Goal: Transaction & Acquisition: Purchase product/service

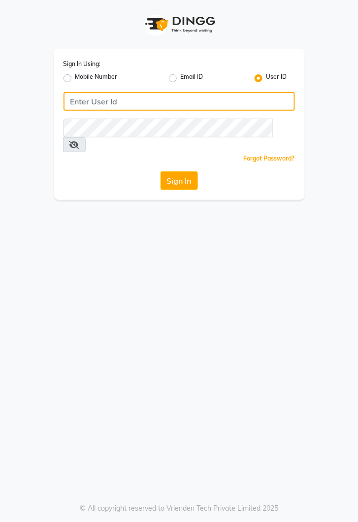
click at [166, 102] on input "Username" at bounding box center [179, 101] width 231 height 19
type input "kiros"
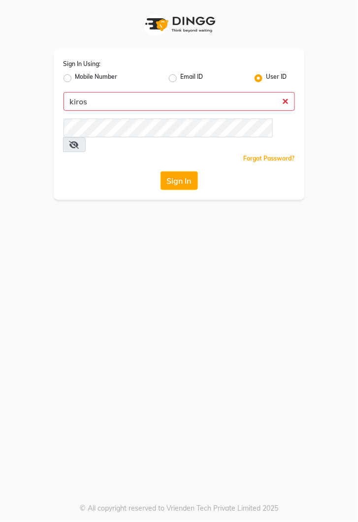
click at [160, 171] on button "Sign In" at bounding box center [178, 180] width 37 height 19
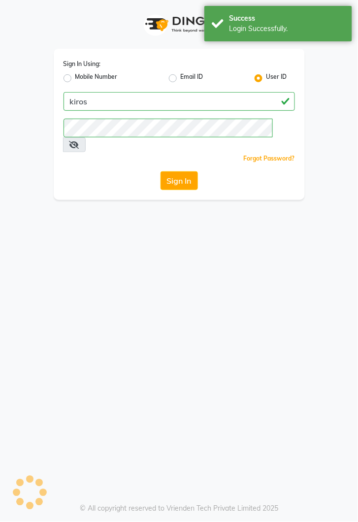
click at [183, 171] on button "Sign In" at bounding box center [178, 180] width 37 height 19
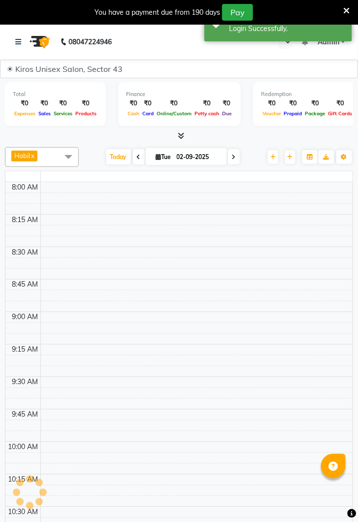
select select "en"
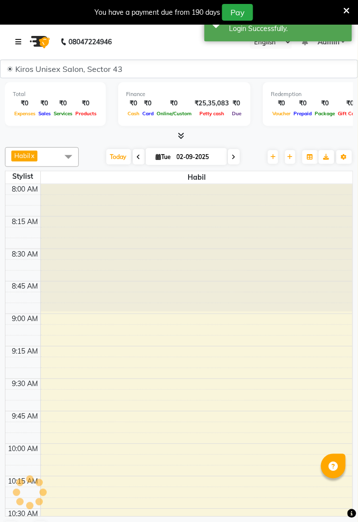
click at [20, 45] on icon at bounding box center [18, 41] width 6 height 7
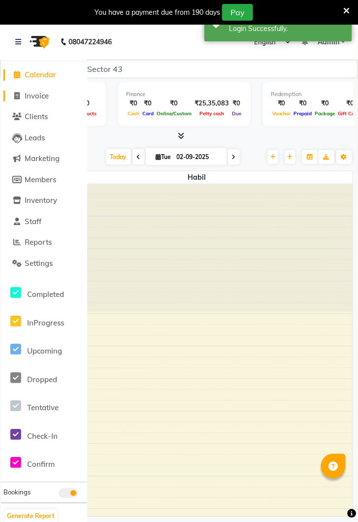
click at [33, 99] on span "Invoice" at bounding box center [37, 95] width 24 height 9
select select "service"
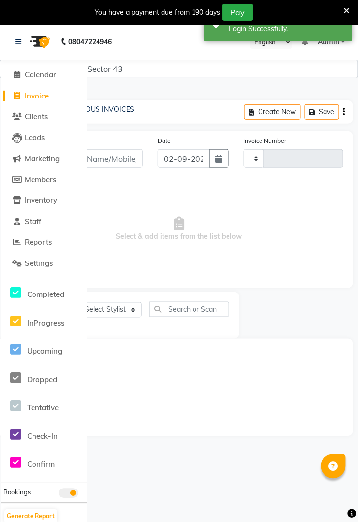
type input "3544"
select select "5694"
click at [23, 36] on link at bounding box center [20, 42] width 10 height 28
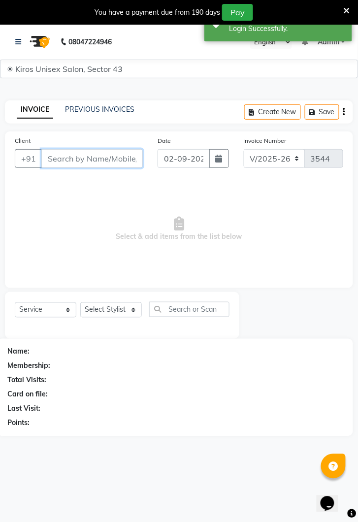
click at [93, 158] on input "Client" at bounding box center [91, 158] width 101 height 19
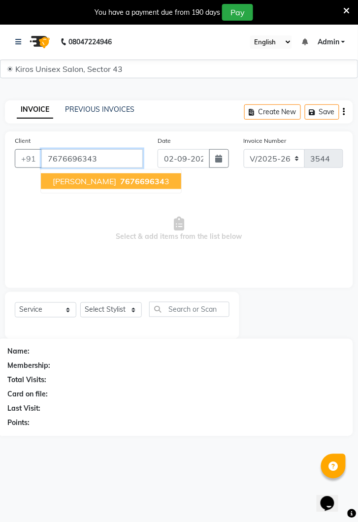
type input "7676696343"
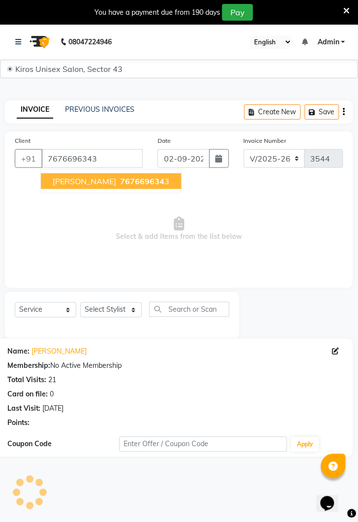
click at [120, 185] on span "767669634" at bounding box center [142, 181] width 44 height 10
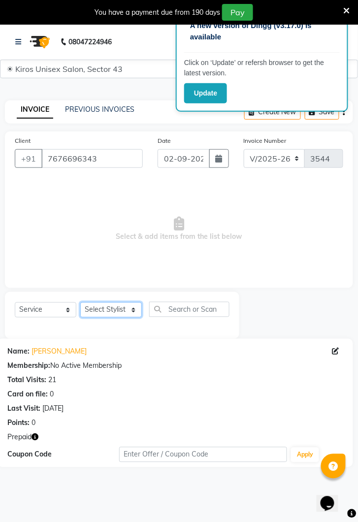
click at [128, 312] on select "Select Stylist Deepak [PERSON_NAME] [PERSON_NAME] Jeet Lalit Lamu [PERSON_NAME]…" at bounding box center [111, 309] width 62 height 15
click at [195, 224] on span "Select & add items from the list below" at bounding box center [179, 229] width 328 height 98
click at [221, 159] on icon "button" at bounding box center [219, 159] width 7 height 8
select select "9"
select select "2025"
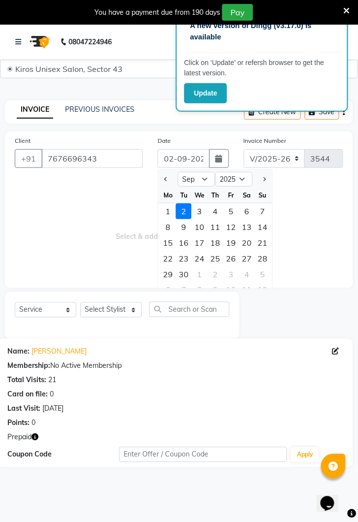
click at [170, 206] on div "1" at bounding box center [168, 211] width 16 height 16
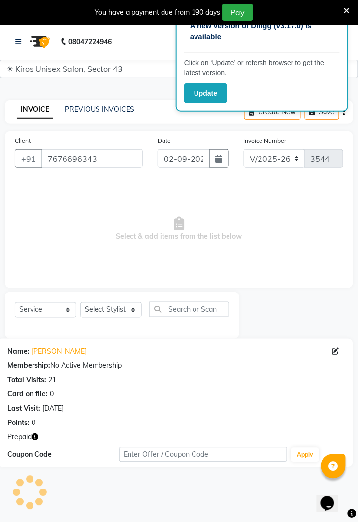
type input "[DATE]"
click at [127, 312] on select "Select Stylist Deepak [PERSON_NAME] [PERSON_NAME] Jeet Lalit Lamu [PERSON_NAME]…" at bounding box center [111, 309] width 62 height 15
select select "69096"
click at [80, 302] on select "Select Stylist Deepak [PERSON_NAME] [PERSON_NAME] Jeet Lalit Lamu [PERSON_NAME]…" at bounding box center [111, 309] width 62 height 15
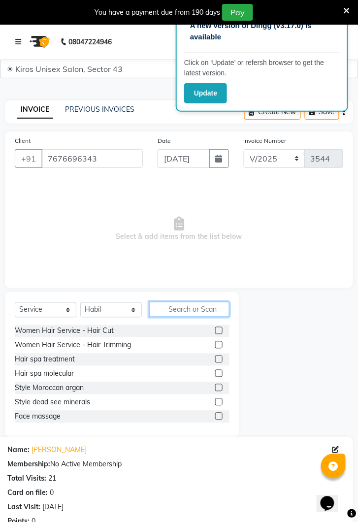
click at [190, 310] on input "text" at bounding box center [189, 309] width 80 height 15
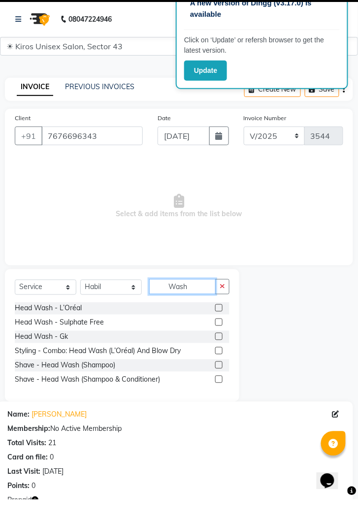
type input "Wash"
click at [218, 330] on label at bounding box center [218, 330] width 7 height 7
click at [218, 330] on input "checkbox" at bounding box center [218, 331] width 6 height 6
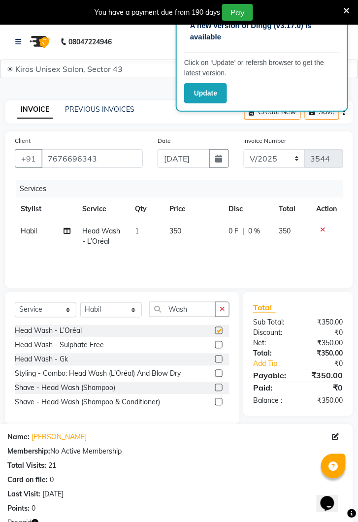
checkbox input "false"
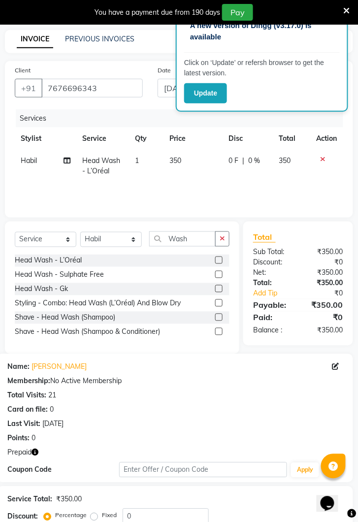
scroll to position [140, 0]
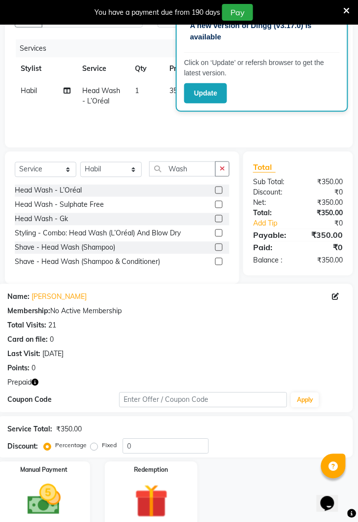
click at [49, 496] on img at bounding box center [44, 499] width 55 height 39
click at [154, 499] on img at bounding box center [151, 501] width 55 height 42
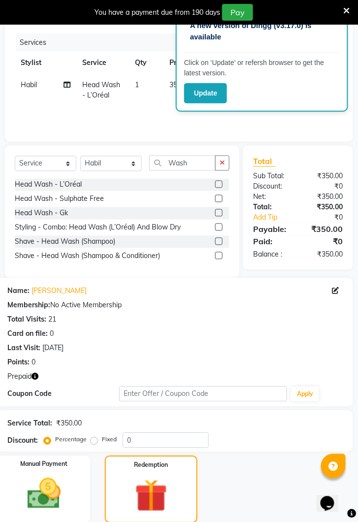
scroll to position [212, 0]
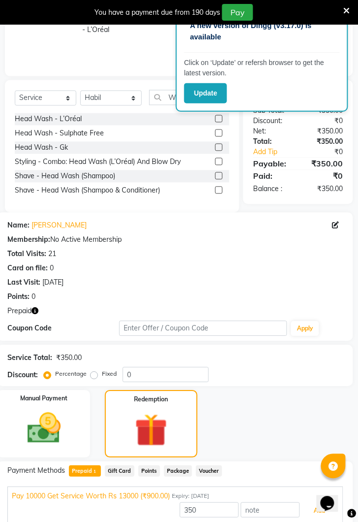
click at [309, 518] on button "Add" at bounding box center [320, 511] width 36 height 17
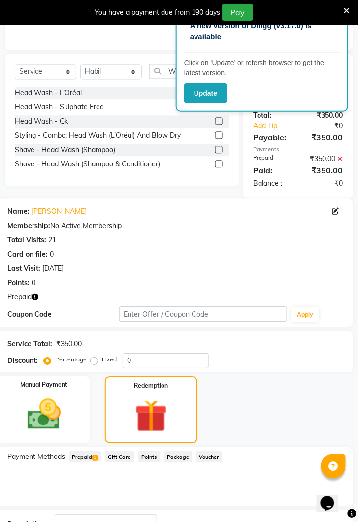
scroll to position [269, 0]
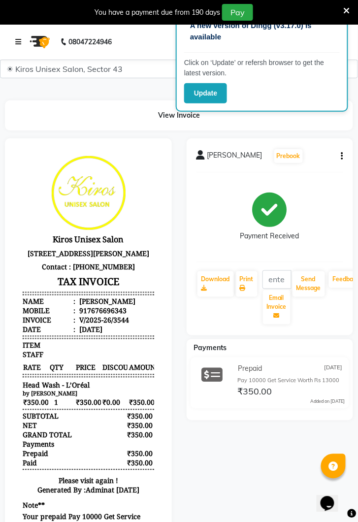
click at [24, 42] on link at bounding box center [20, 42] width 10 height 28
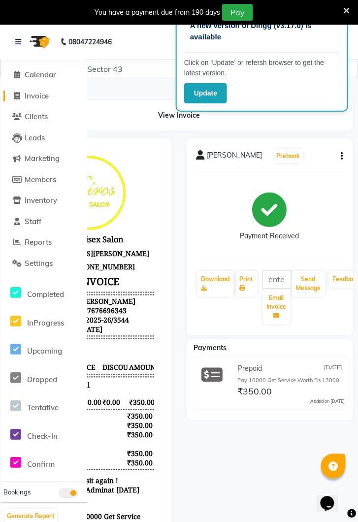
click at [29, 100] on link "Invoice" at bounding box center [43, 96] width 81 height 11
select select "service"
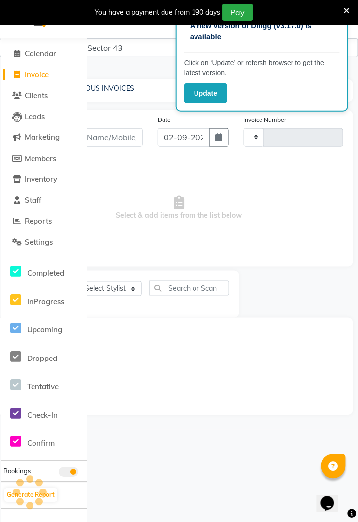
type input "3545"
select select "5694"
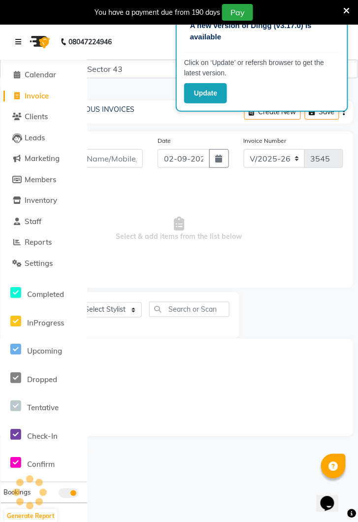
click at [24, 43] on link at bounding box center [20, 42] width 10 height 28
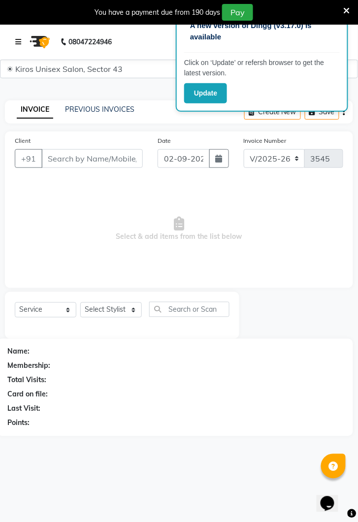
click at [23, 47] on link at bounding box center [20, 42] width 10 height 28
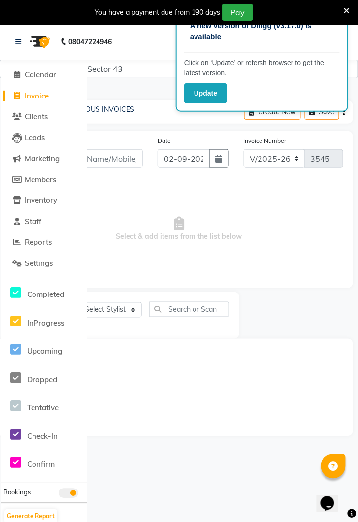
click at [183, 236] on span "Select & add items from the list below" at bounding box center [179, 229] width 328 height 98
click at [23, 46] on link at bounding box center [20, 42] width 10 height 28
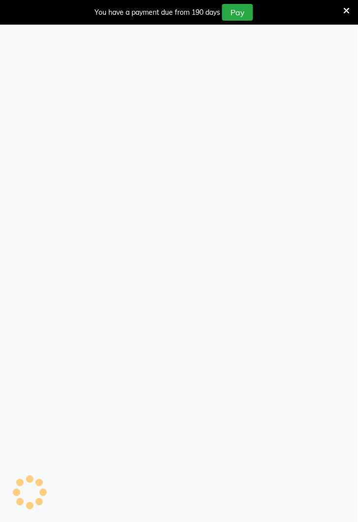
select select "service"
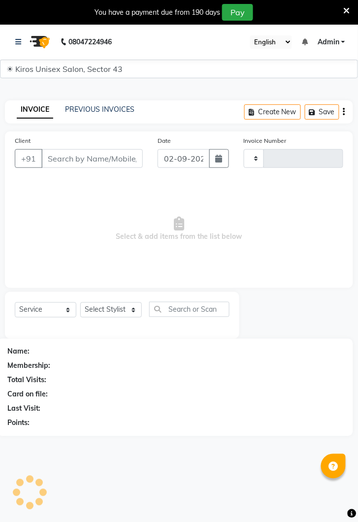
select select "en"
select select "5694"
type input "3545"
click at [332, 41] on span "Admin" at bounding box center [329, 42] width 22 height 10
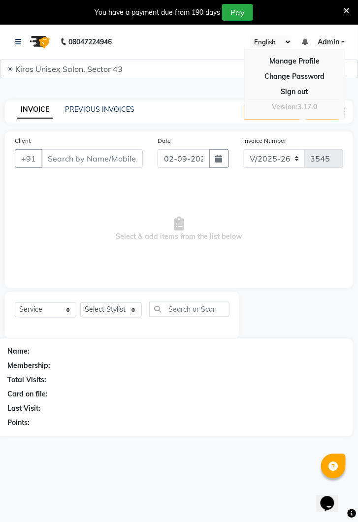
click at [304, 99] on hr at bounding box center [295, 99] width 90 height 0
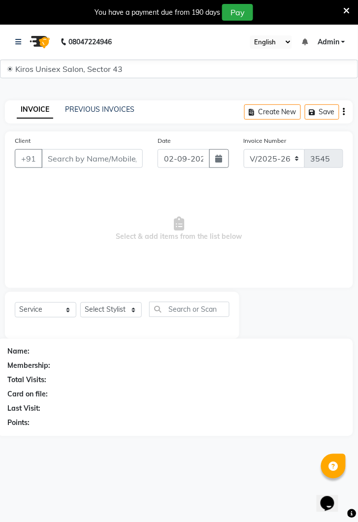
click at [330, 44] on span "Admin" at bounding box center [329, 42] width 22 height 10
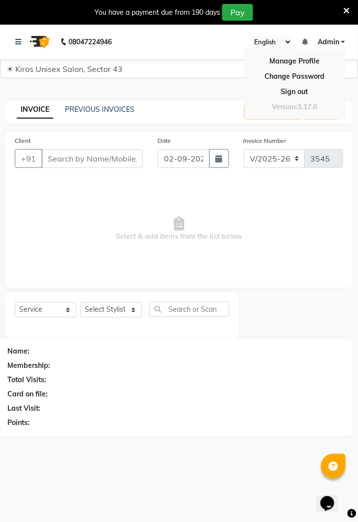
click at [295, 94] on link "Sign out" at bounding box center [295, 91] width 90 height 15
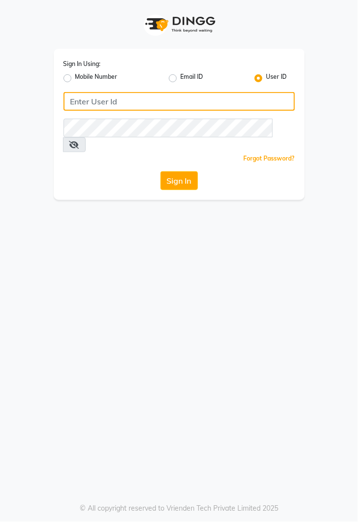
click at [142, 106] on input "Username" at bounding box center [179, 101] width 231 height 19
type input "kiros"
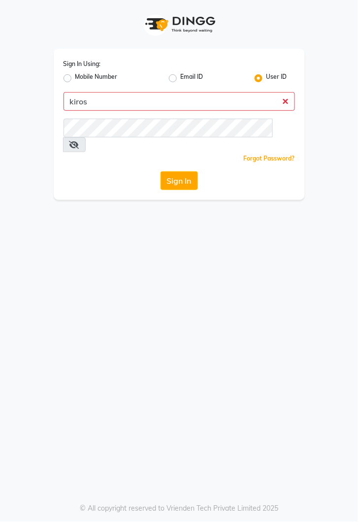
click at [160, 171] on button "Sign In" at bounding box center [178, 180] width 37 height 19
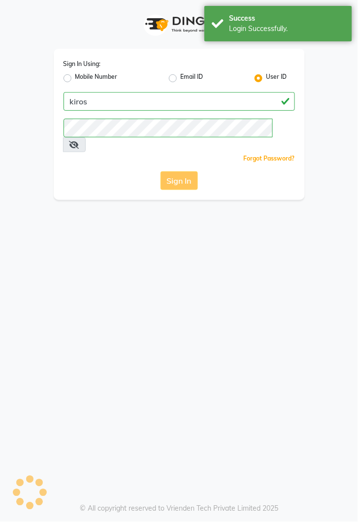
click at [176, 171] on button "Sign In" at bounding box center [178, 180] width 37 height 19
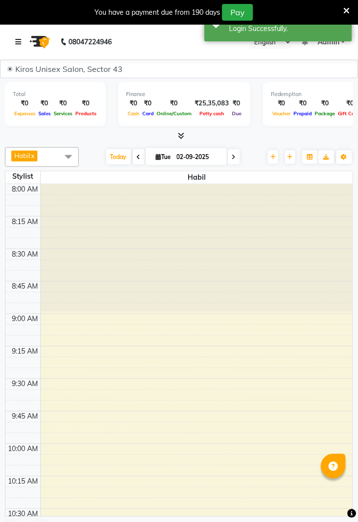
click at [22, 40] on link at bounding box center [20, 42] width 10 height 28
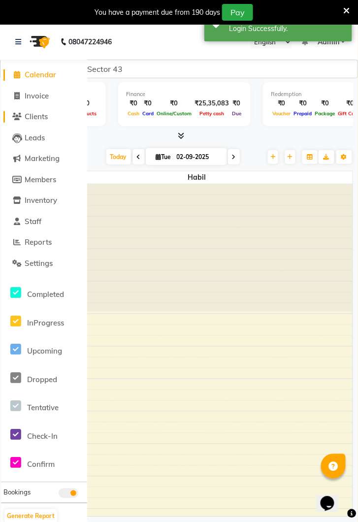
click at [44, 121] on span "Clients" at bounding box center [36, 116] width 23 height 9
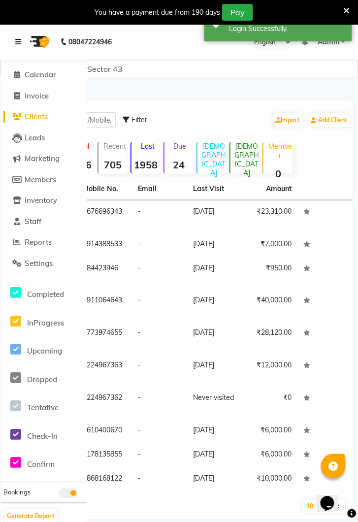
click at [22, 41] on link at bounding box center [20, 42] width 10 height 28
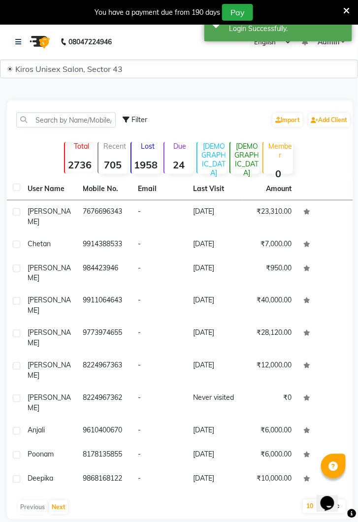
click at [25, 38] on img at bounding box center [39, 42] width 28 height 28
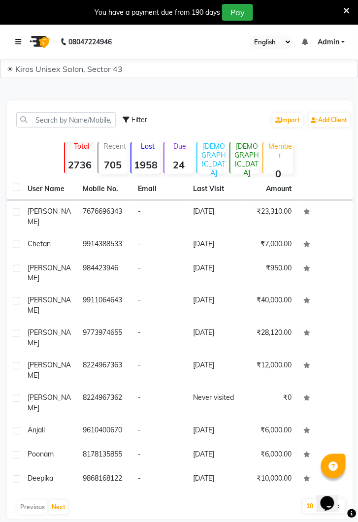
click at [18, 48] on link at bounding box center [20, 42] width 10 height 28
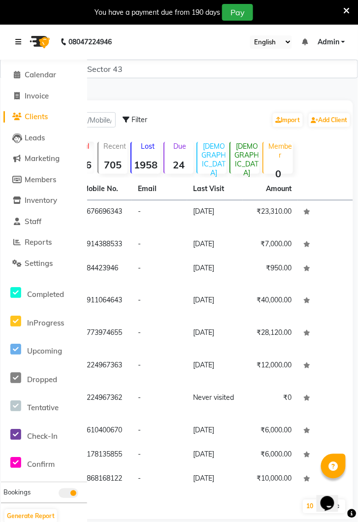
click at [23, 44] on link at bounding box center [20, 42] width 10 height 28
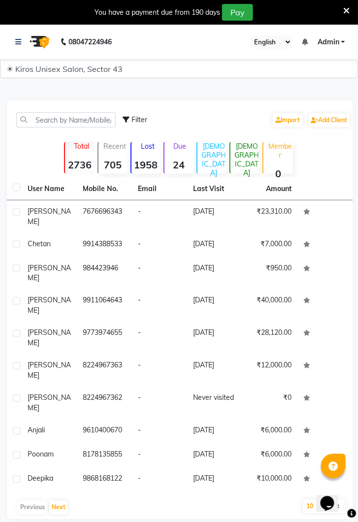
click at [189, 289] on td "[DATE]" at bounding box center [214, 305] width 55 height 32
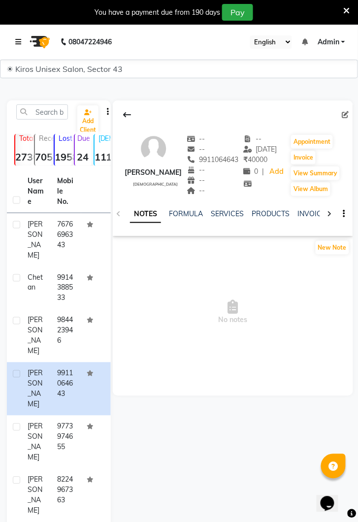
click at [20, 48] on link at bounding box center [20, 42] width 10 height 28
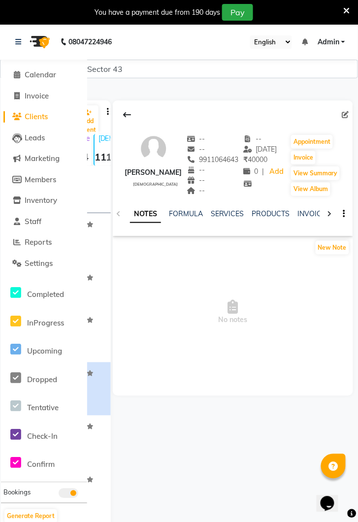
click at [40, 122] on link "Clients" at bounding box center [43, 116] width 81 height 11
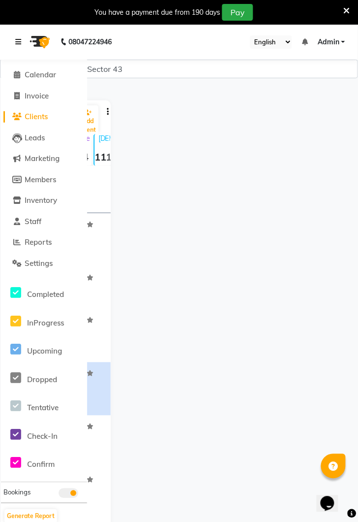
click at [21, 43] on icon at bounding box center [18, 41] width 6 height 7
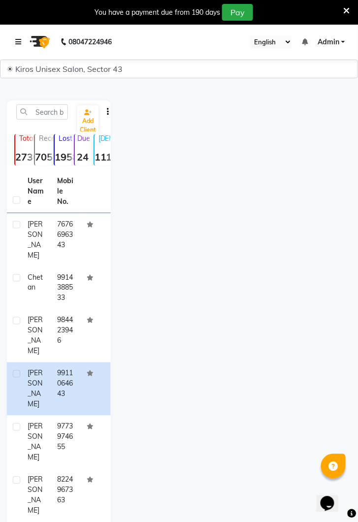
click at [24, 43] on link at bounding box center [20, 42] width 10 height 28
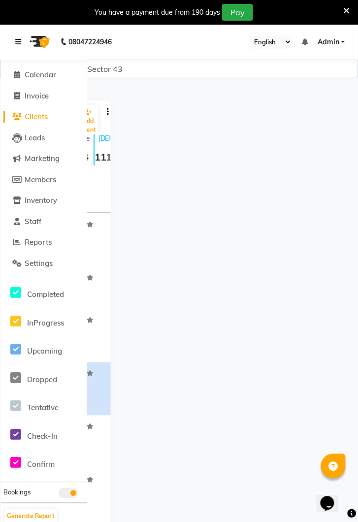
click at [23, 48] on link at bounding box center [20, 42] width 10 height 28
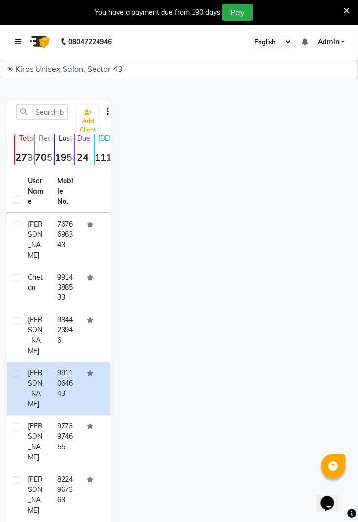
click at [17, 43] on icon at bounding box center [18, 41] width 6 height 7
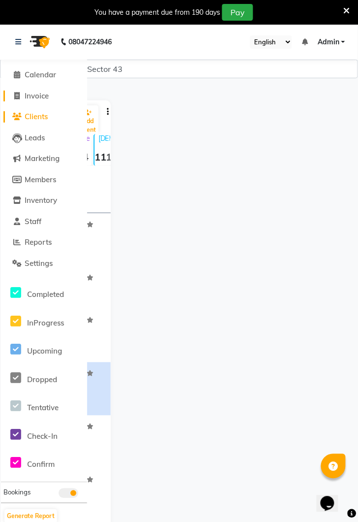
click at [42, 100] on link "Invoice" at bounding box center [43, 96] width 81 height 11
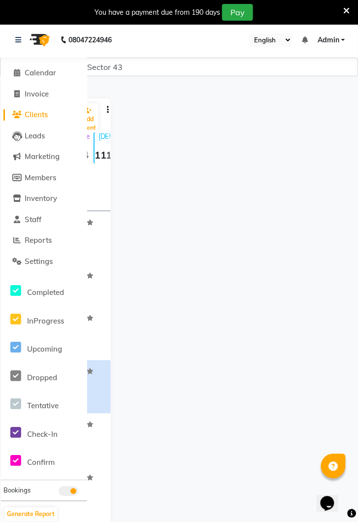
select select "service"
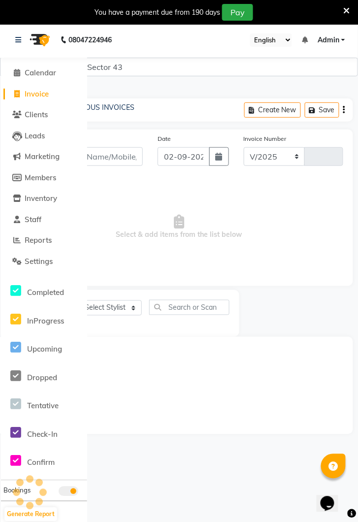
select select "5694"
type input "3545"
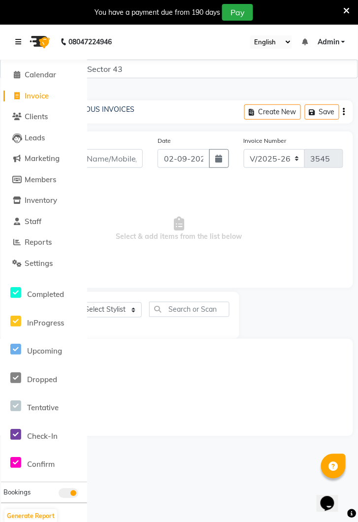
click at [22, 44] on link at bounding box center [20, 42] width 10 height 28
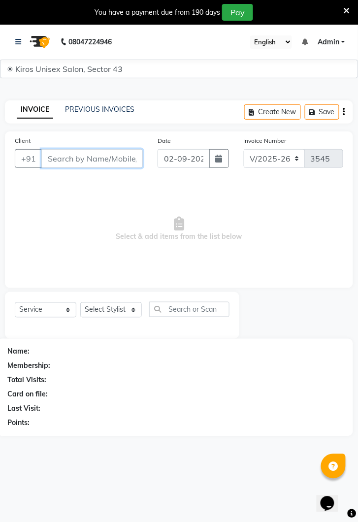
click at [96, 160] on input "Client" at bounding box center [91, 158] width 101 height 19
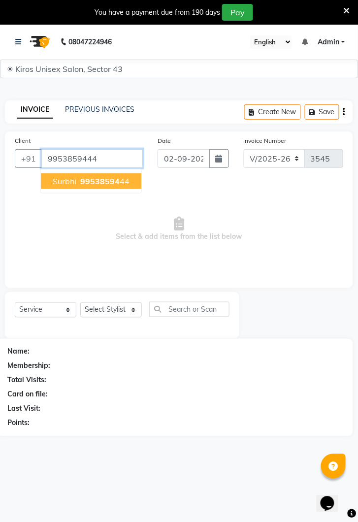
type input "9953859444"
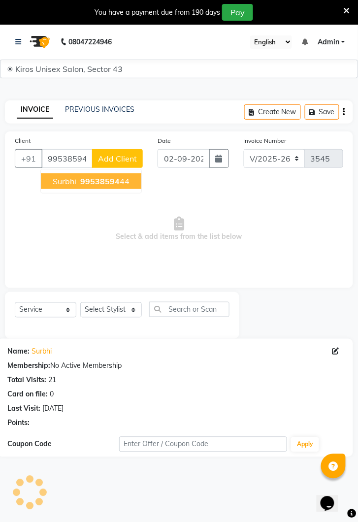
click at [112, 188] on button "[PERSON_NAME] 99538594 44" at bounding box center [91, 181] width 100 height 16
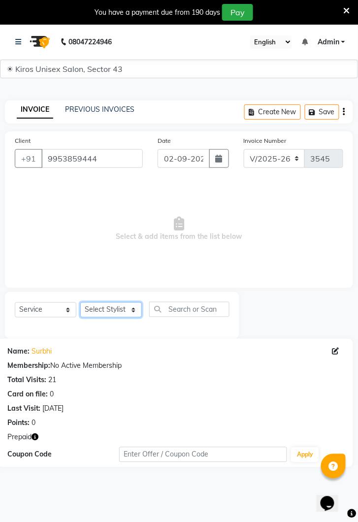
click at [126, 312] on select "Select Stylist Deepak [PERSON_NAME] [PERSON_NAME] Jeet Lalit Lamu [PERSON_NAME]…" at bounding box center [111, 309] width 62 height 15
select select "65175"
click at [80, 302] on select "Select Stylist Deepak [PERSON_NAME] [PERSON_NAME] Jeet Lalit Lamu [PERSON_NAME]…" at bounding box center [111, 309] width 62 height 15
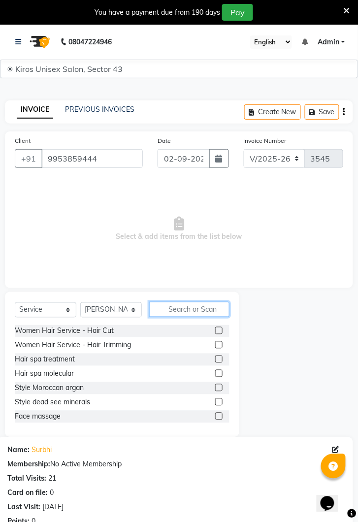
click at [190, 311] on input "text" at bounding box center [189, 309] width 80 height 15
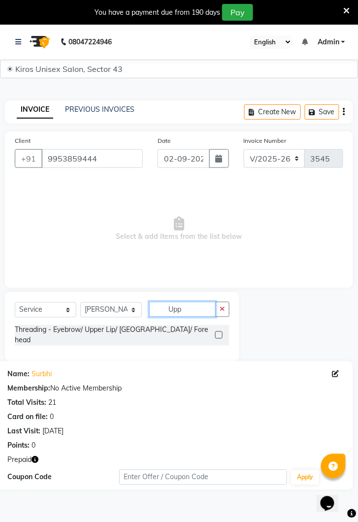
type input "Upp"
click at [218, 331] on label at bounding box center [218, 334] width 7 height 7
click at [218, 332] on input "checkbox" at bounding box center [218, 335] width 6 height 6
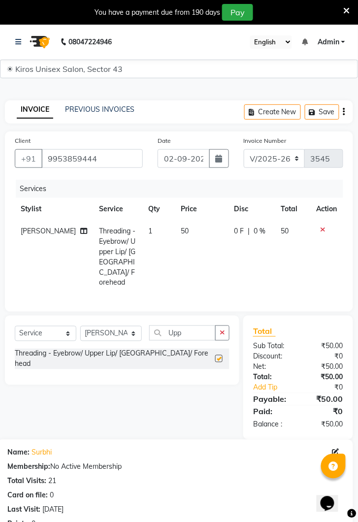
checkbox input "false"
click at [193, 235] on td "50" at bounding box center [201, 257] width 53 height 74
select select "65175"
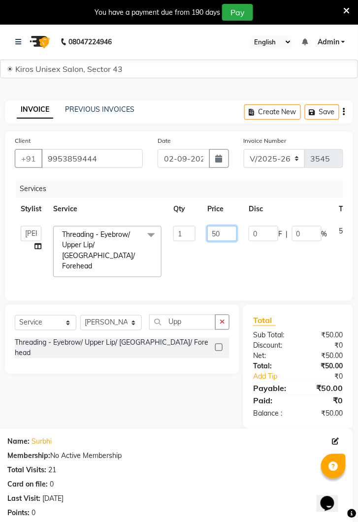
click at [227, 237] on input "50" at bounding box center [222, 233] width 30 height 15
type input "5"
type input "140"
click at [256, 266] on td "0 F | 0 %" at bounding box center [288, 251] width 91 height 63
select select "65175"
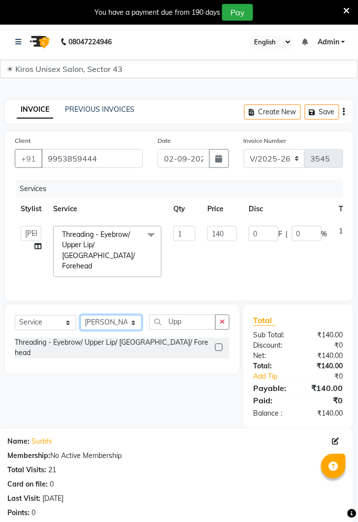
click at [119, 317] on select "Select Stylist Deepak Gunjan Habil Imran Jeet Lalit Lamu Raj Rashmi Rony Sagar …" at bounding box center [111, 322] width 62 height 15
select select "39647"
click at [80, 315] on select "Select Stylist Deepak Gunjan Habil Imran Jeet Lalit Lamu Raj Rashmi Rony Sagar …" at bounding box center [111, 322] width 62 height 15
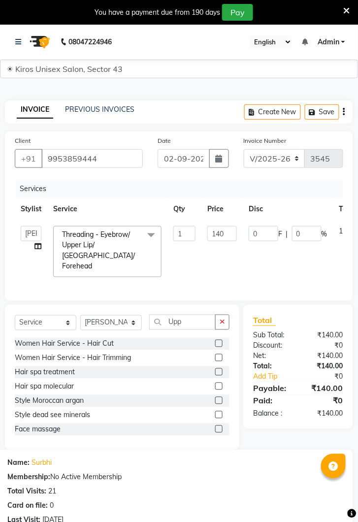
click at [221, 316] on button "button" at bounding box center [222, 322] width 14 height 15
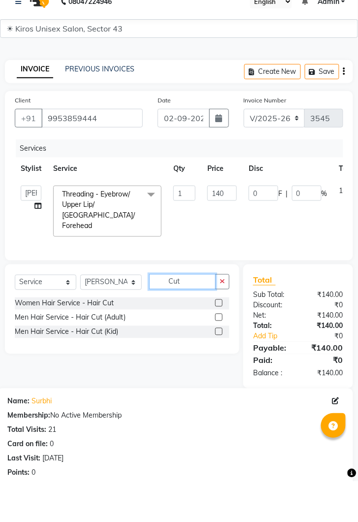
type input "Cut"
click at [217, 340] on label at bounding box center [218, 343] width 7 height 7
click at [217, 341] on input "checkbox" at bounding box center [218, 344] width 6 height 6
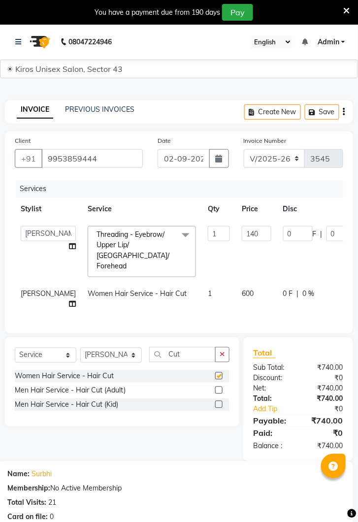
checkbox input "false"
click at [236, 290] on td "600" at bounding box center [256, 299] width 41 height 32
select select "39647"
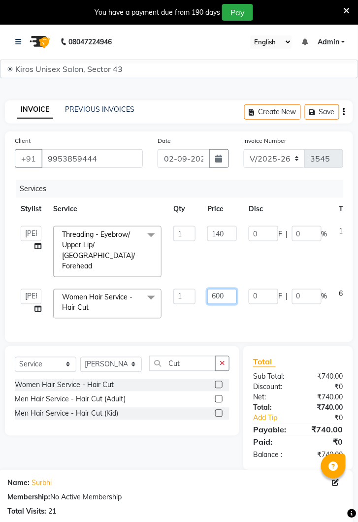
click at [227, 289] on input "600" at bounding box center [222, 296] width 30 height 15
type input "6"
type input "700"
click at [260, 311] on div "Client +91 9953859444 Date 02-09-2025 Invoice Number V/2025 V/2025-26 3545 Serv…" at bounding box center [179, 300] width 363 height 339
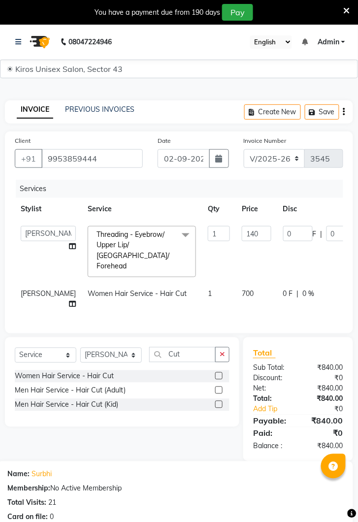
click at [222, 347] on button "button" at bounding box center [222, 354] width 14 height 15
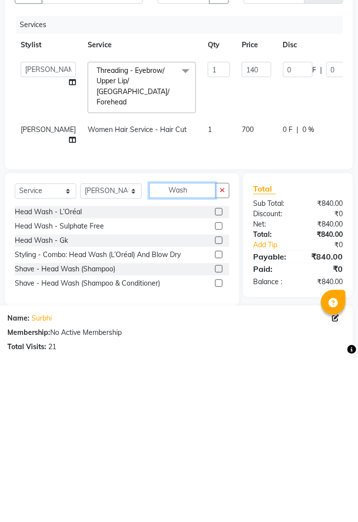
type input "Wash"
click at [221, 372] on label at bounding box center [218, 375] width 7 height 7
click at [221, 373] on input "checkbox" at bounding box center [218, 376] width 6 height 6
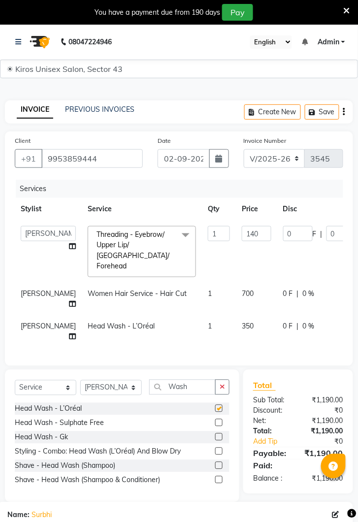
checkbox input "false"
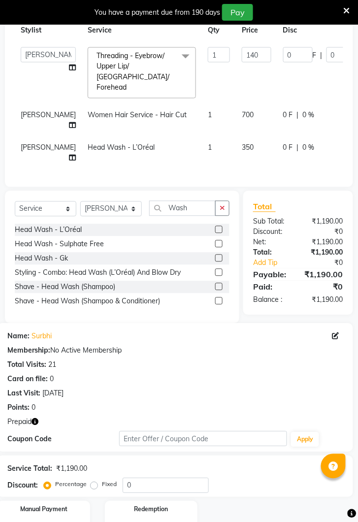
scroll to position [186, 0]
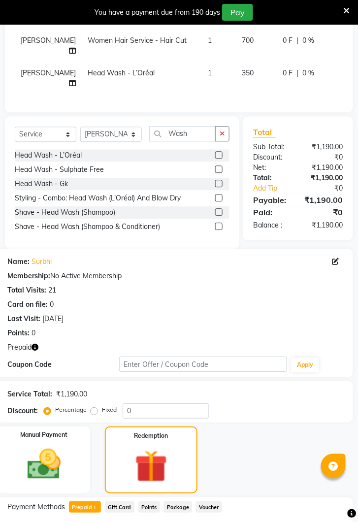
scroll to position [257, 0]
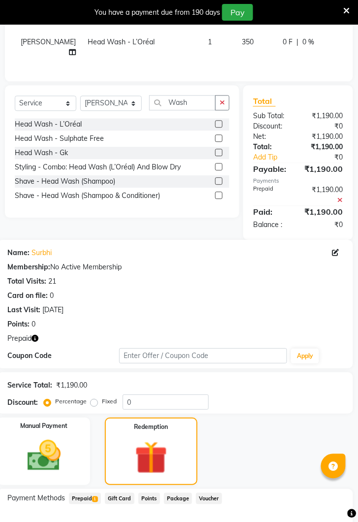
scroll to position [325, 0]
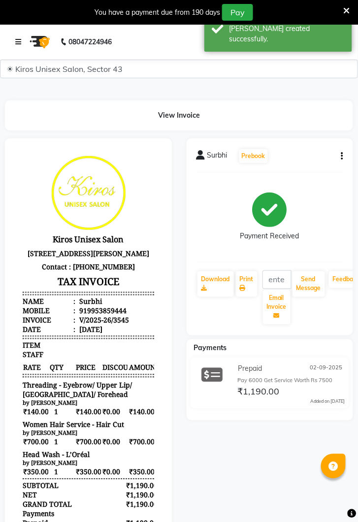
click at [19, 50] on link at bounding box center [20, 42] width 10 height 28
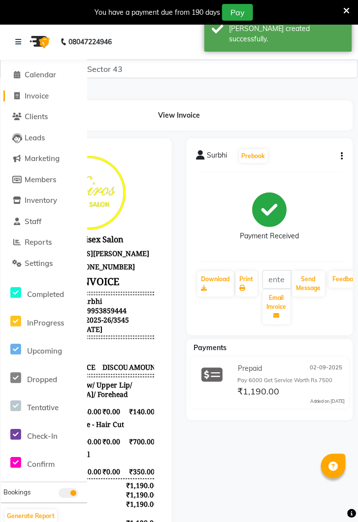
click at [40, 100] on span "Invoice" at bounding box center [37, 95] width 24 height 9
select select "service"
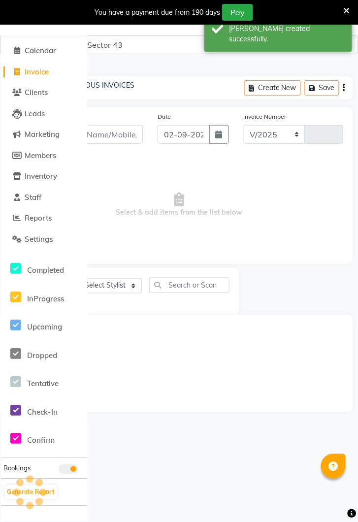
select select "5694"
type input "3546"
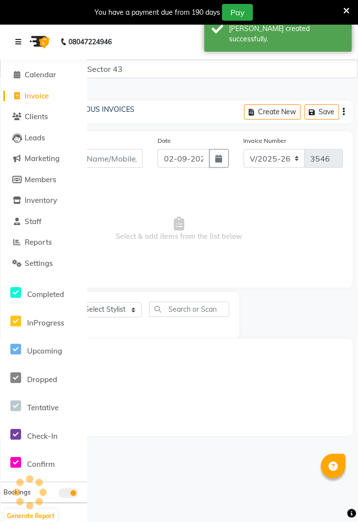
click at [22, 42] on link at bounding box center [20, 42] width 10 height 28
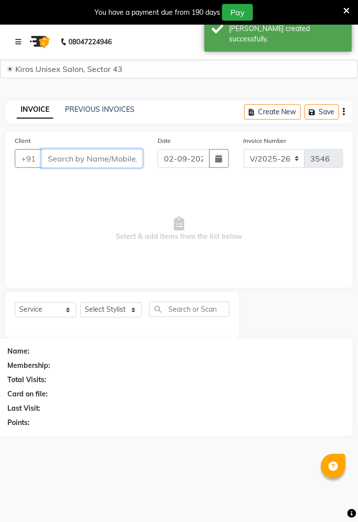
click at [109, 159] on input "Client" at bounding box center [91, 158] width 101 height 19
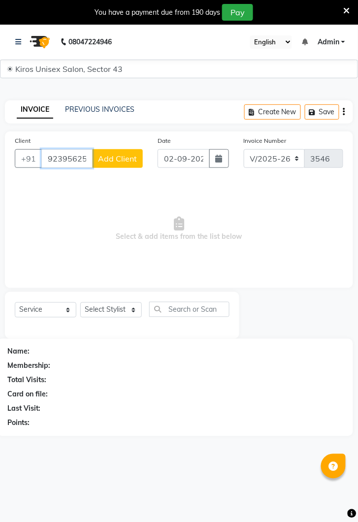
type input "9239562518"
click at [124, 163] on button "Add Client" at bounding box center [117, 158] width 51 height 19
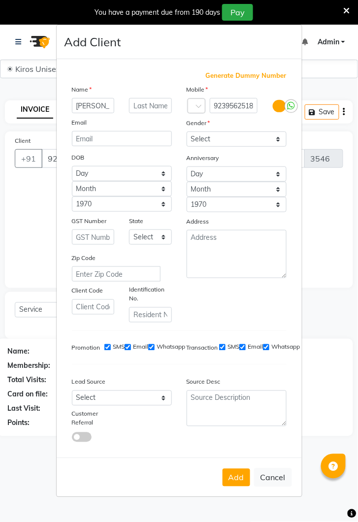
scroll to position [0, 1]
type input "Divyashree"
click at [254, 147] on select "Select Male Female Other Prefer Not To Say" at bounding box center [237, 138] width 100 height 15
select select "female"
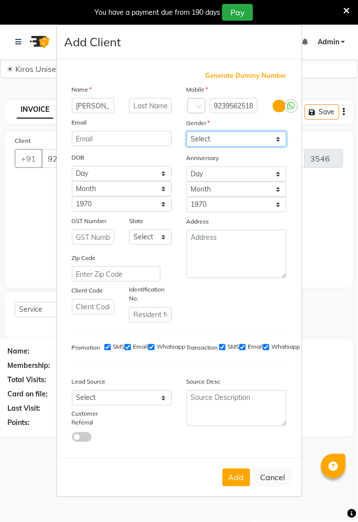
click at [187, 147] on select "Select Male Female Other Prefer Not To Say" at bounding box center [237, 138] width 100 height 15
click at [239, 486] on button "Add" at bounding box center [236, 478] width 28 height 18
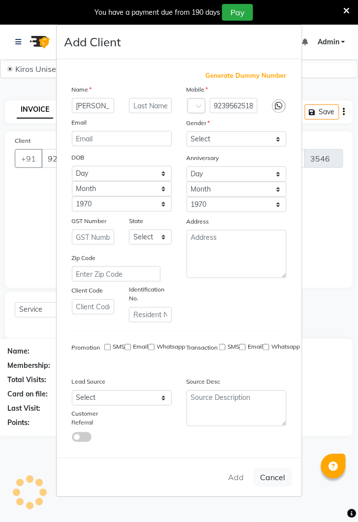
select select
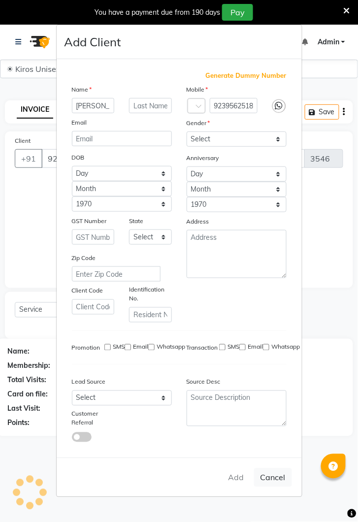
select select
checkbox input "false"
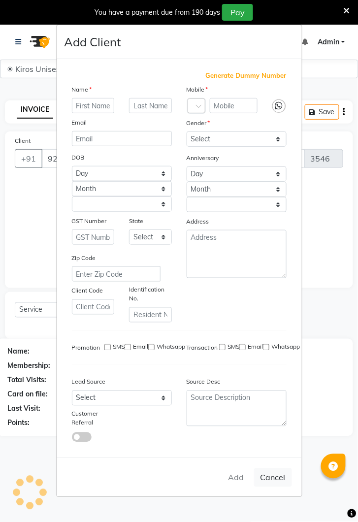
checkbox input "false"
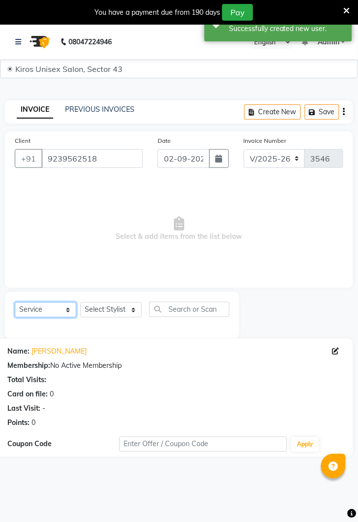
click at [62, 309] on select "Select Service Product Membership Package Voucher Prepaid Gift Card" at bounding box center [46, 309] width 62 height 15
select select "P"
click at [15, 302] on select "Select Service Product Membership Package Voucher Prepaid Gift Card" at bounding box center [46, 309] width 62 height 15
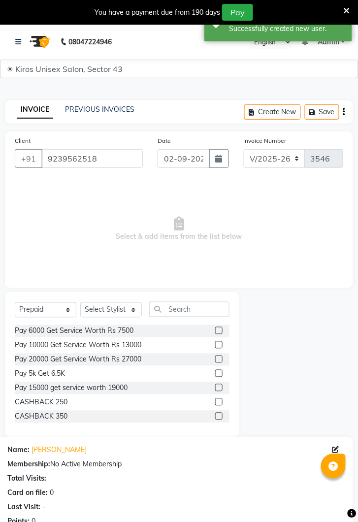
click at [218, 344] on label at bounding box center [218, 344] width 7 height 7
click at [218, 344] on input "checkbox" at bounding box center [218, 345] width 6 height 6
checkbox input "false"
click at [127, 312] on select "Select Stylist Deepak Gunjan Habil Imran Jeet Lalit Lamu Raj Rashmi Rony Sagar …" at bounding box center [111, 309] width 62 height 15
select select "65175"
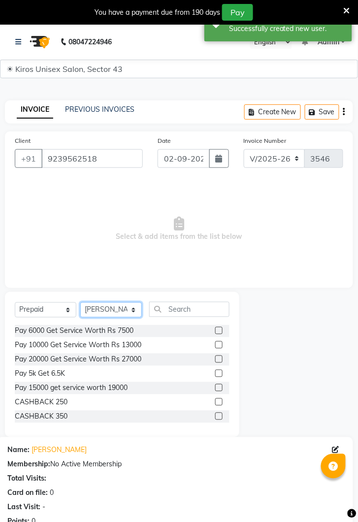
click at [80, 302] on select "Select Stylist Deepak Gunjan Habil Imran Jeet Lalit Lamu Raj Rashmi Rony Sagar …" at bounding box center [111, 309] width 62 height 15
click at [202, 312] on input "text" at bounding box center [189, 309] width 80 height 15
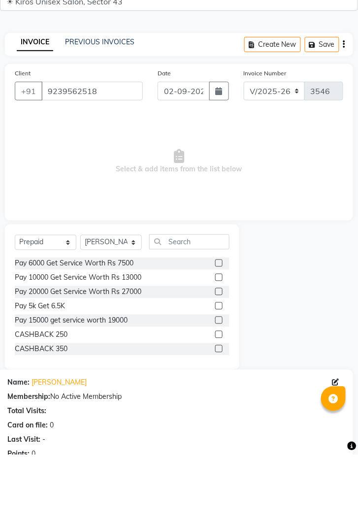
click at [218, 344] on label at bounding box center [218, 344] width 7 height 7
click at [218, 344] on input "checkbox" at bounding box center [218, 345] width 6 height 6
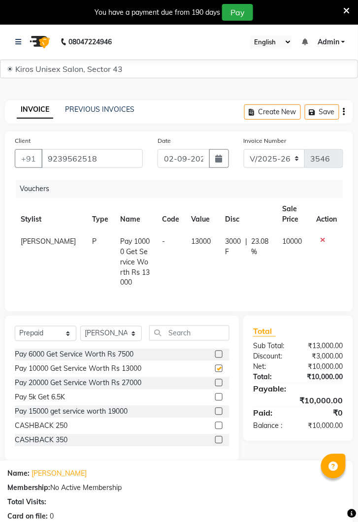
checkbox input "false"
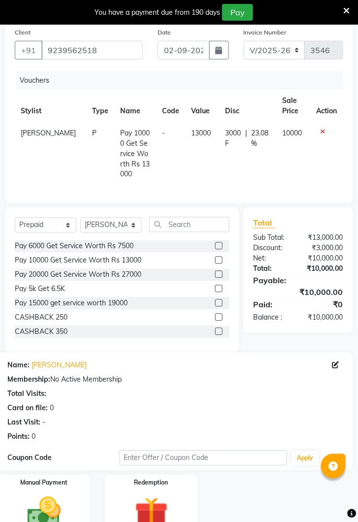
click at [47, 502] on img at bounding box center [44, 512] width 55 height 39
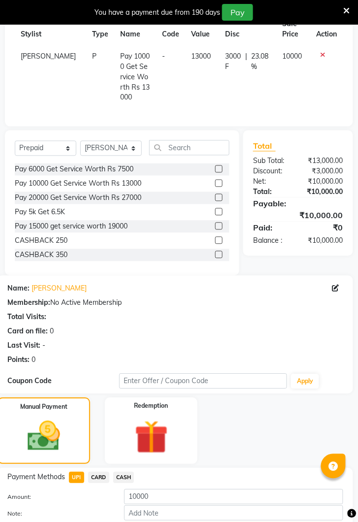
click at [233, 521] on button "Add Payment" at bounding box center [233, 529] width 219 height 15
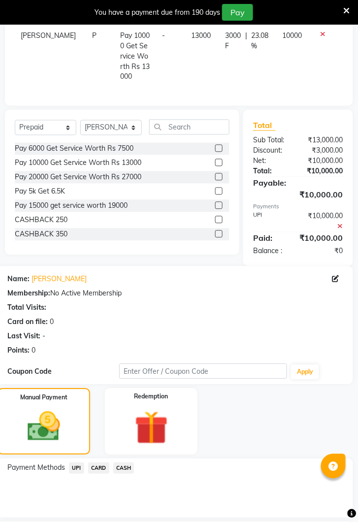
scroll to position [226, 0]
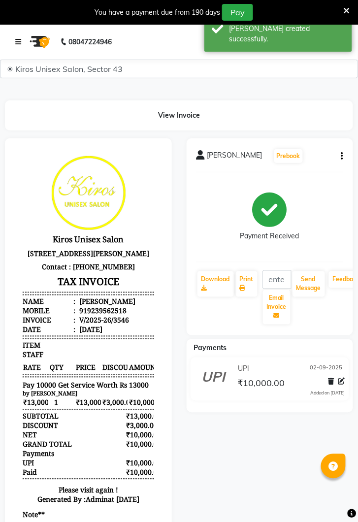
click at [20, 37] on link at bounding box center [20, 42] width 10 height 28
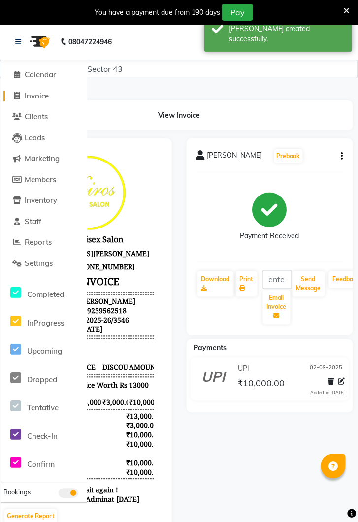
click at [37, 99] on span "Invoice" at bounding box center [37, 95] width 24 height 9
select select "5694"
select select "service"
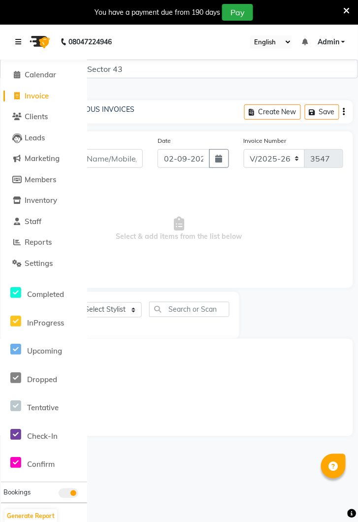
click at [24, 44] on link at bounding box center [20, 42] width 10 height 28
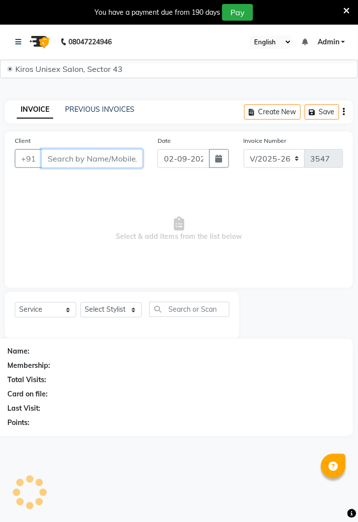
click at [114, 162] on input "Client" at bounding box center [91, 158] width 101 height 19
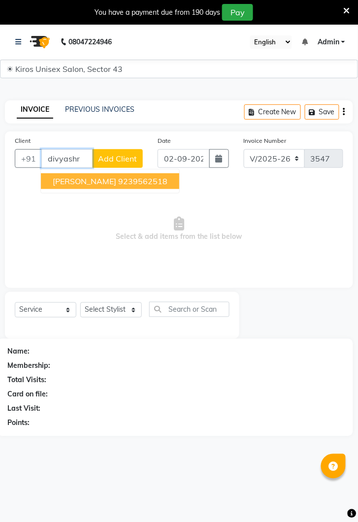
click at [130, 184] on ngb-highlight "9239562518" at bounding box center [142, 181] width 49 height 10
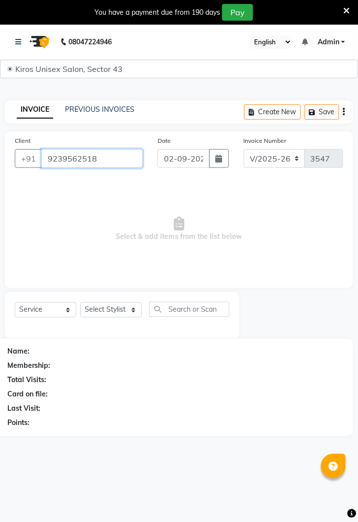
type input "9239562518"
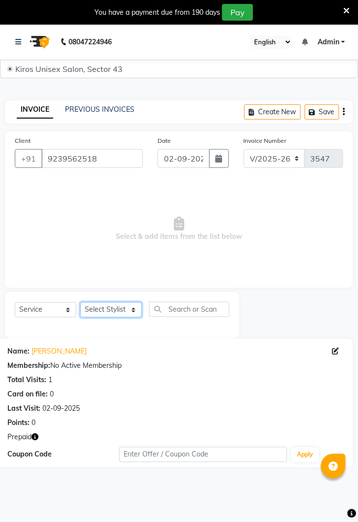
click at [110, 310] on select "Select Stylist Deepak Gunjan Habil Imran Jeet Lalit Lamu Raj Rashmi Rony Sagar …" at bounding box center [111, 309] width 62 height 15
select select "88141"
click at [80, 302] on select "Select Stylist Deepak Gunjan Habil Imran Jeet Lalit Lamu Raj Rashmi Rony Sagar …" at bounding box center [111, 309] width 62 height 15
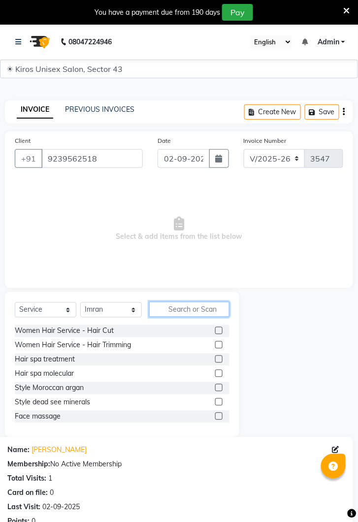
click at [189, 306] on input "text" at bounding box center [189, 309] width 80 height 15
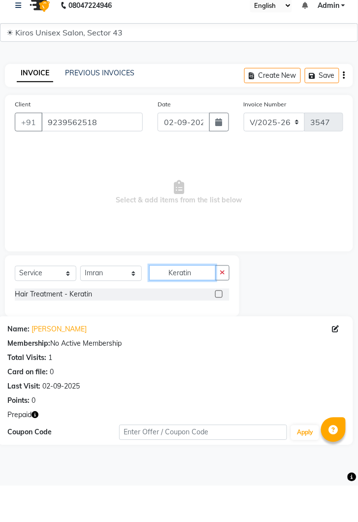
type input "Keratin"
click at [218, 330] on label at bounding box center [218, 330] width 7 height 7
click at [218, 330] on input "checkbox" at bounding box center [218, 331] width 6 height 6
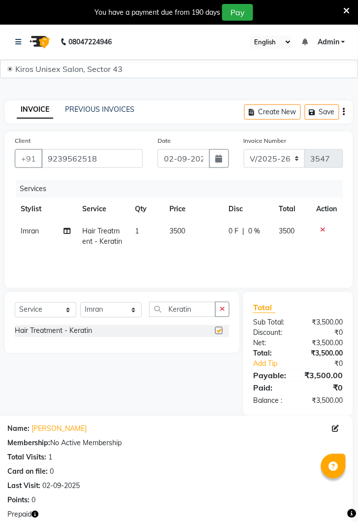
checkbox input "false"
click at [196, 236] on td "3500" at bounding box center [193, 236] width 59 height 32
select select "88141"
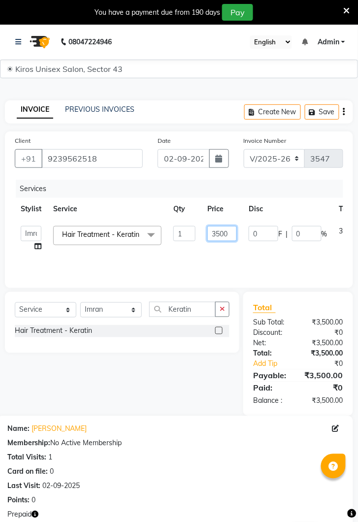
click at [231, 237] on input "3500" at bounding box center [222, 233] width 30 height 15
type input "3"
type input "5000"
click at [256, 256] on div "Services Stylist Service Qty Price Disc Total Action Deepak Gunjan Habil Imran …" at bounding box center [179, 229] width 328 height 98
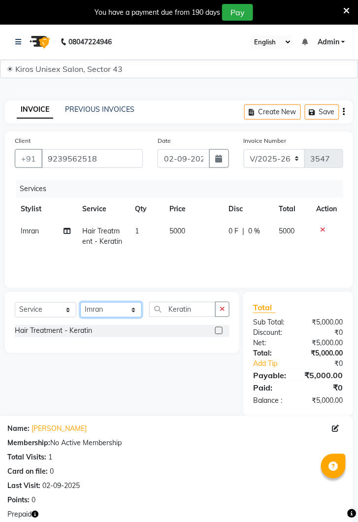
click at [117, 311] on select "Select Stylist Deepak Gunjan Habil Imran Jeet Lalit Lamu Raj Rashmi Rony Sagar …" at bounding box center [111, 309] width 62 height 15
select select "65175"
click at [80, 302] on select "Select Stylist Deepak Gunjan Habil Imran Jeet Lalit Lamu Raj Rashmi Rony Sagar …" at bounding box center [111, 309] width 62 height 15
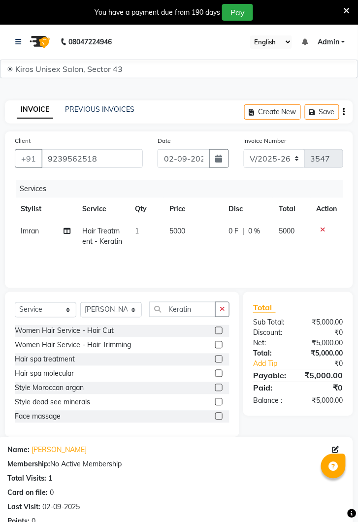
click at [220, 315] on button "button" at bounding box center [222, 309] width 14 height 15
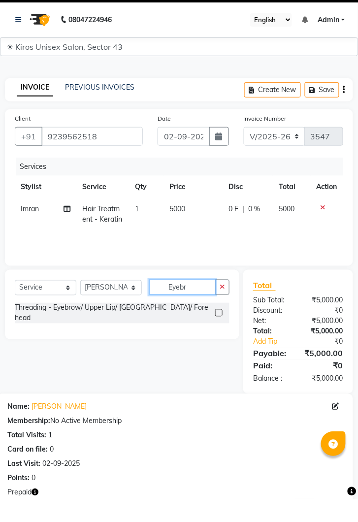
type input "Eyebr"
click at [216, 337] on div "Threading - Eyebrow/ Upper Lip/ Chin/ Forehead" at bounding box center [122, 336] width 215 height 23
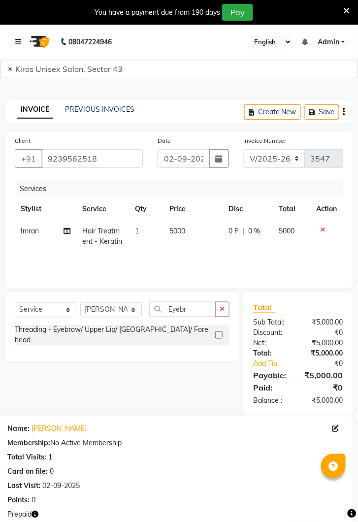
click at [221, 339] on div "Threading - Eyebrow/ Upper Lip/ Chin/ Forehead" at bounding box center [122, 336] width 215 height 23
click at [218, 331] on label at bounding box center [218, 334] width 7 height 7
click at [218, 332] on input "checkbox" at bounding box center [218, 335] width 6 height 6
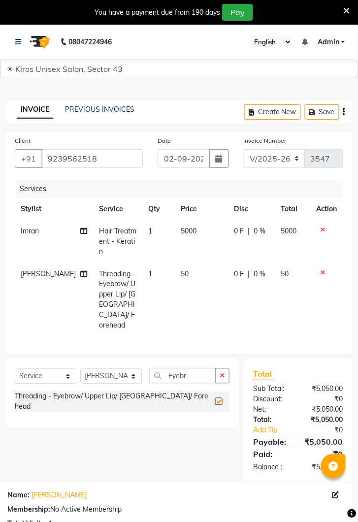
checkbox input "false"
click at [188, 265] on td "50" at bounding box center [201, 300] width 53 height 74
select select "65175"
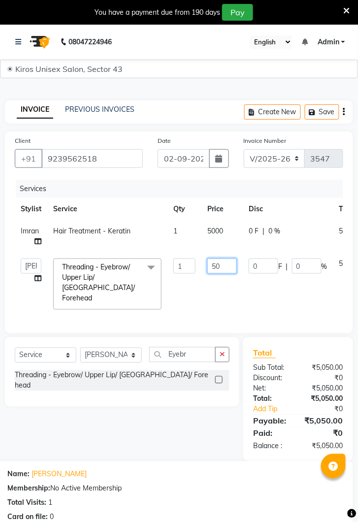
click at [227, 268] on input "50" at bounding box center [222, 265] width 30 height 15
type input "5"
type input "70"
click at [256, 298] on td "0 F | 0 %" at bounding box center [288, 284] width 91 height 63
select select "65175"
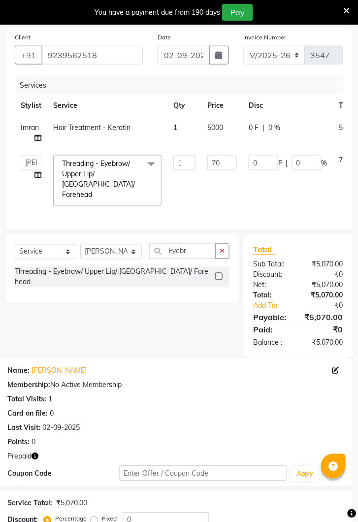
scroll to position [163, 0]
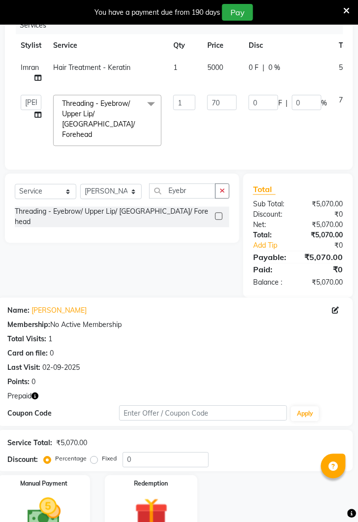
click at [48, 494] on img at bounding box center [44, 513] width 55 height 39
click at [158, 500] on img at bounding box center [151, 515] width 55 height 42
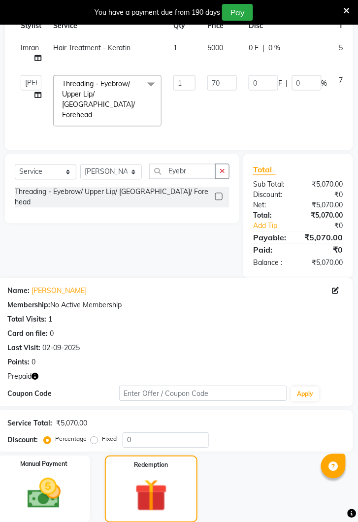
scroll to position [235, 0]
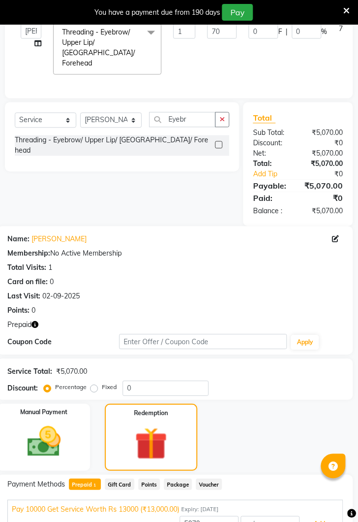
click at [313, 516] on button "Add" at bounding box center [320, 524] width 36 height 17
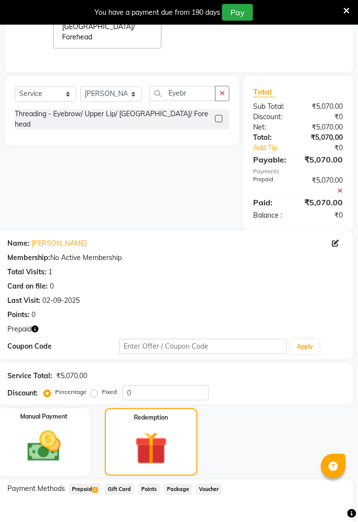
scroll to position [313, 0]
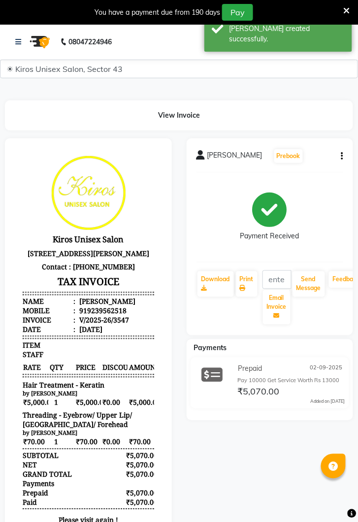
click at [1, 492] on div at bounding box center [89, 377] width 182 height 479
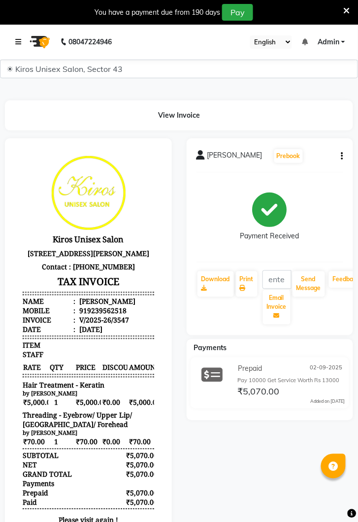
click at [20, 50] on link at bounding box center [20, 42] width 10 height 28
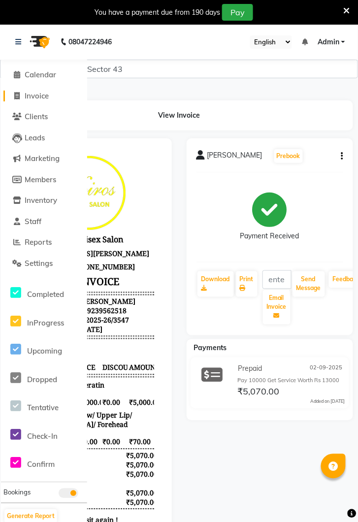
click at [39, 100] on span "Invoice" at bounding box center [37, 95] width 24 height 9
select select "service"
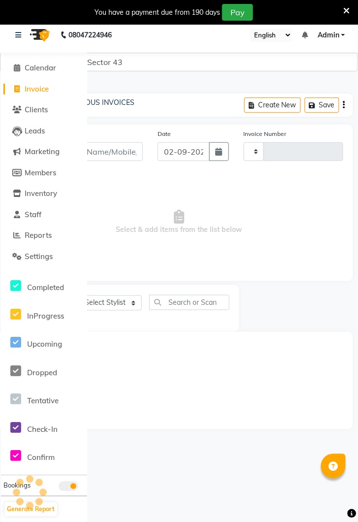
type input "3548"
select select "5694"
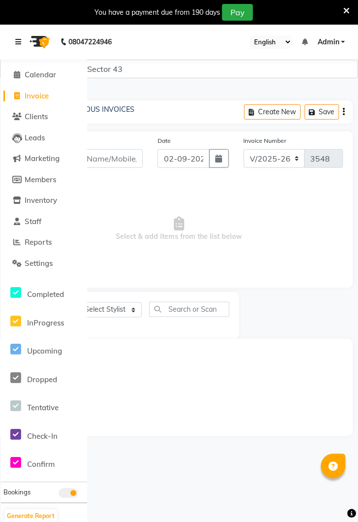
click at [20, 45] on icon at bounding box center [18, 41] width 6 height 7
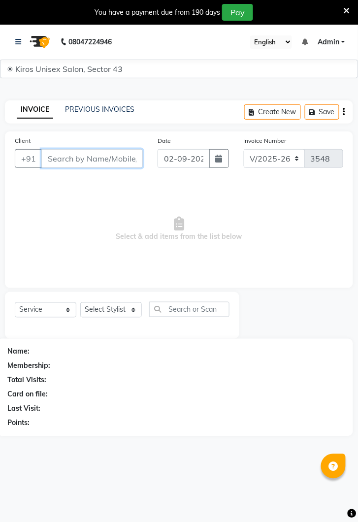
click at [108, 158] on input "Client" at bounding box center [91, 158] width 101 height 19
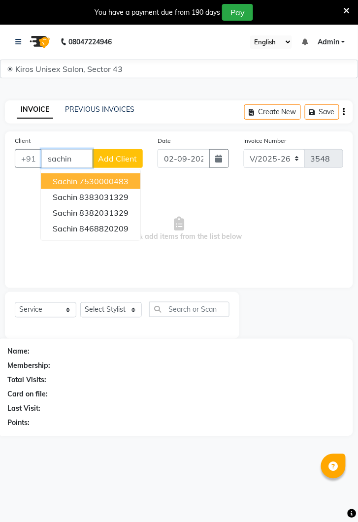
click at [105, 224] on ngb-highlight "8468820209" at bounding box center [103, 228] width 49 height 10
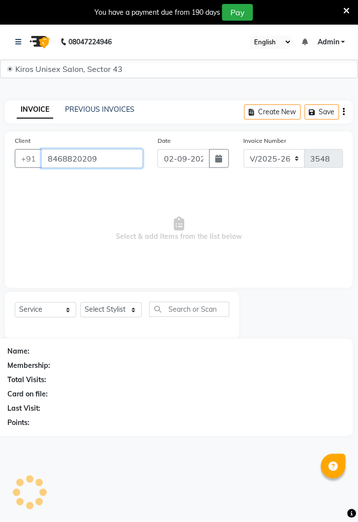
type input "8468820209"
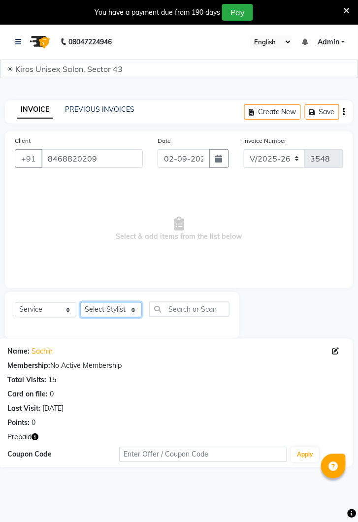
click at [114, 314] on select "Select Stylist Deepak Gunjan Habil Imran Jeet Lalit Lamu Raj Rashmi Rony Sagar …" at bounding box center [111, 309] width 62 height 15
click at [121, 309] on select "Select Stylist Deepak Gunjan Habil Imran Jeet Lalit Lamu Raj Rashmi Rony Sagar …" at bounding box center [111, 309] width 62 height 15
click at [222, 264] on span "Select & add items from the list below" at bounding box center [179, 229] width 328 height 98
click at [211, 347] on div "Name: Sachin" at bounding box center [175, 352] width 336 height 10
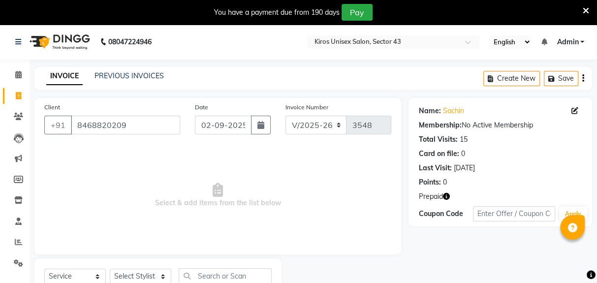
click at [357, 115] on div "Name: Sachin" at bounding box center [500, 111] width 164 height 10
click at [357, 113] on div "Name: Sachin" at bounding box center [500, 111] width 164 height 10
click at [357, 243] on div "Name: Sachin Membership: No Active Membership Total Visits: 15 Card on file: 0 …" at bounding box center [504, 201] width 191 height 207
click at [357, 245] on div "Name: Sachin Membership: No Active Membership Total Visits: 15 Card on file: 0 …" at bounding box center [504, 201] width 191 height 207
click at [357, 235] on div "Name: Sachin Membership: No Active Membership Total Visits: 15 Card on file: 0 …" at bounding box center [504, 201] width 191 height 207
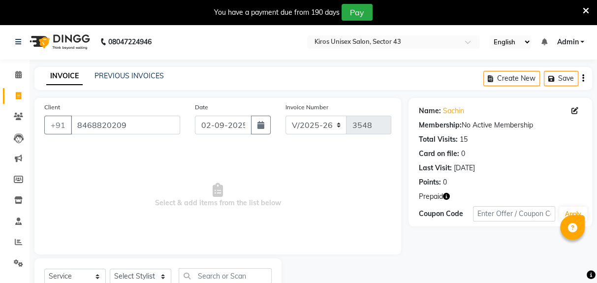
click at [357, 231] on div "Name: Sachin Membership: No Active Membership Total Visits: 15 Card on file: 0 …" at bounding box center [504, 201] width 191 height 207
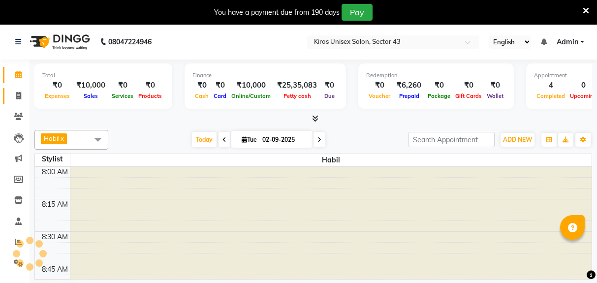
click at [17, 97] on icon at bounding box center [18, 95] width 5 height 7
select select "5694"
select select "service"
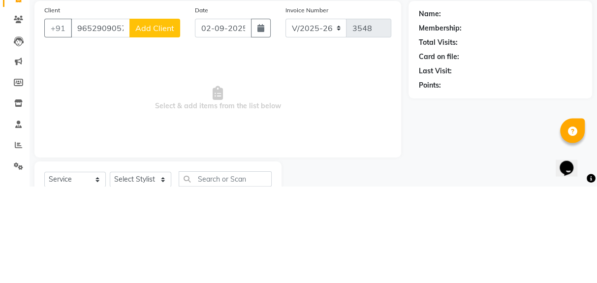
type input "9652909057"
click at [159, 127] on span "Add Client" at bounding box center [154, 125] width 39 height 10
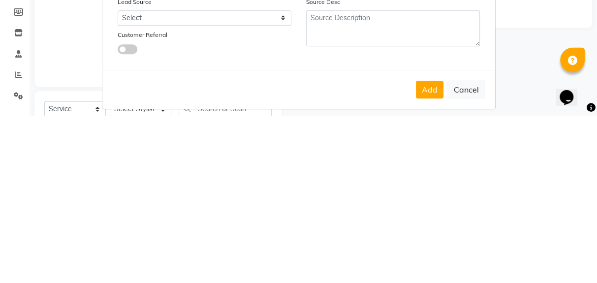
scroll to position [168, 0]
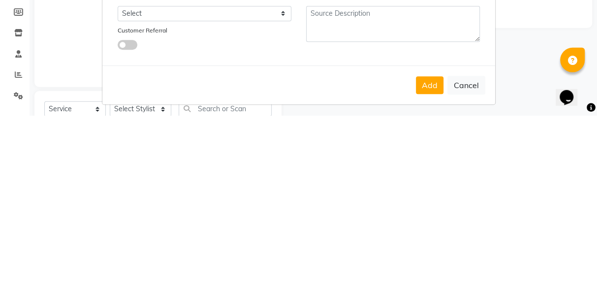
click at [470, 251] on button "Cancel" at bounding box center [466, 252] width 38 height 19
select select
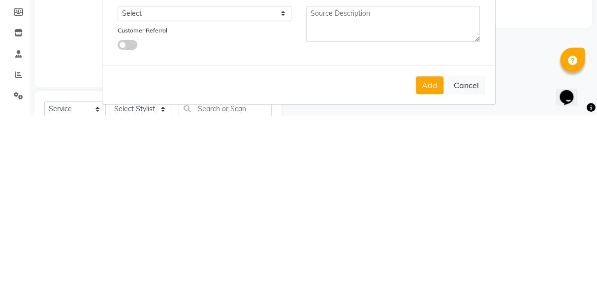
select select
checkbox input "false"
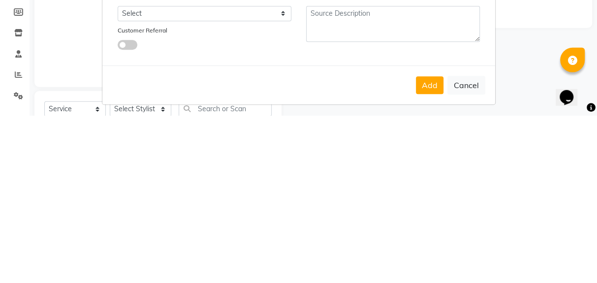
checkbox input "false"
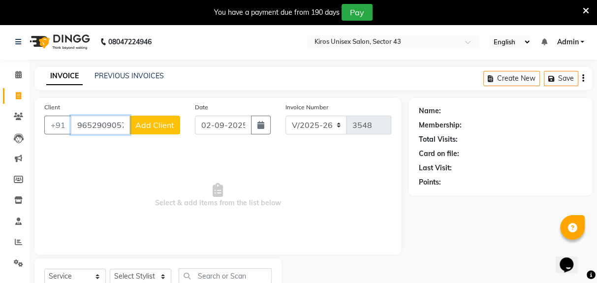
click at [123, 124] on input "9652909057" at bounding box center [100, 125] width 59 height 19
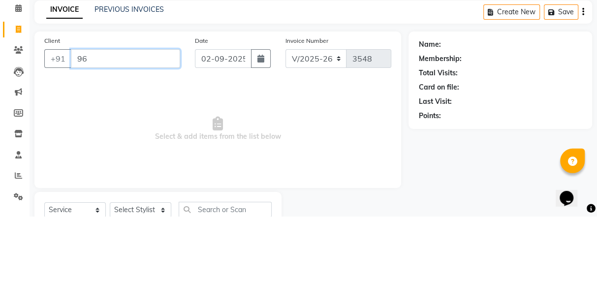
type input "9"
click at [19, 120] on icon at bounding box center [18, 116] width 9 height 7
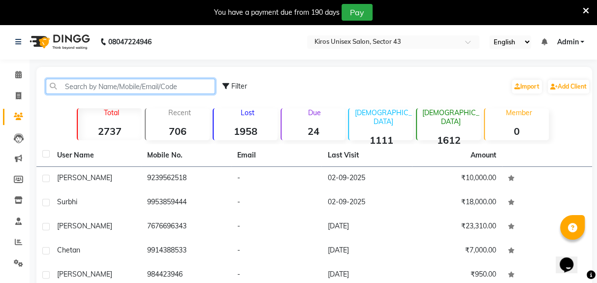
click at [176, 88] on input "text" at bounding box center [130, 86] width 169 height 15
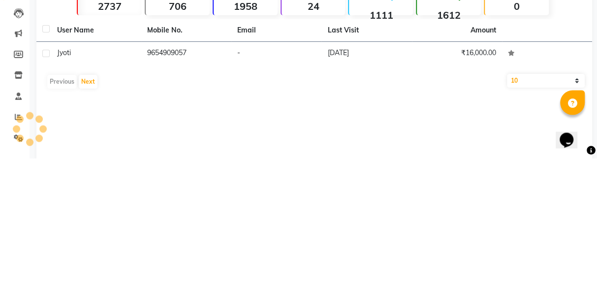
type input "9654909057"
click at [246, 183] on td "-" at bounding box center [276, 179] width 90 height 24
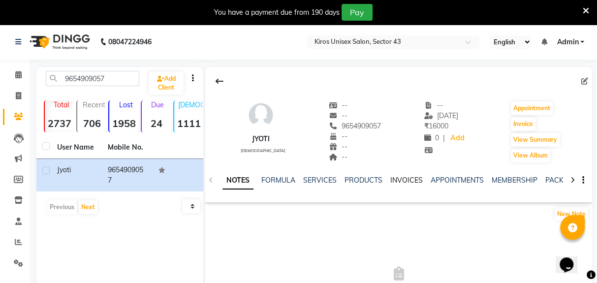
click at [406, 180] on link "INVOICES" at bounding box center [406, 180] width 32 height 9
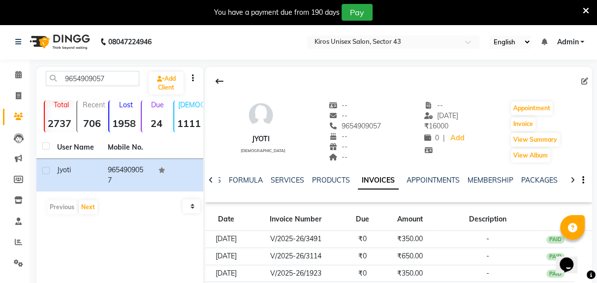
click at [444, 238] on td "-" at bounding box center [487, 239] width 98 height 17
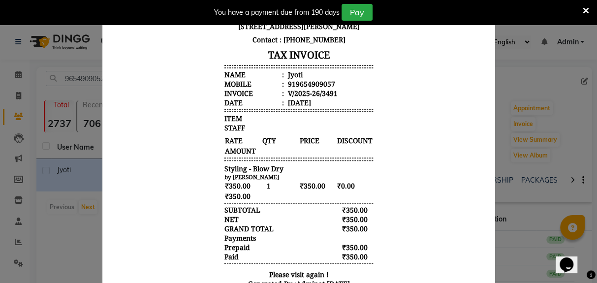
scroll to position [226, 0]
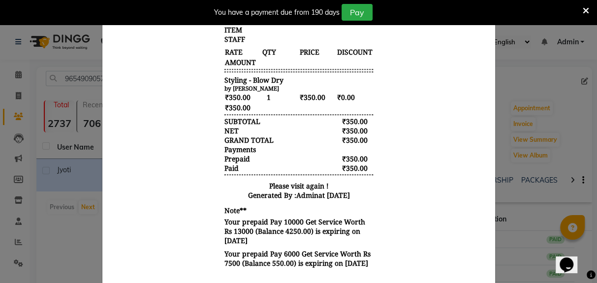
click at [70, 266] on ngb-modal-window "INVOICE View Invoice Close" at bounding box center [298, 141] width 597 height 283
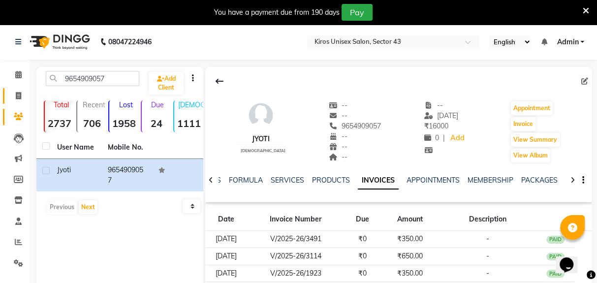
click at [14, 103] on link "Invoice" at bounding box center [15, 96] width 24 height 16
select select "service"
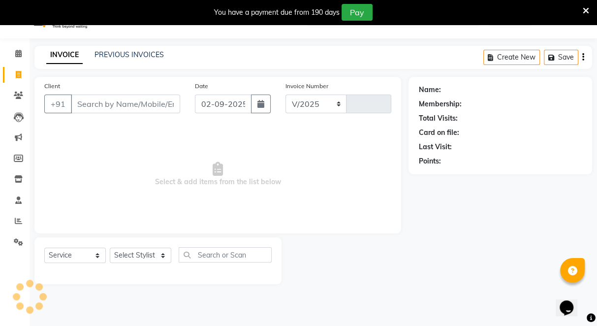
select select "5694"
type input "3548"
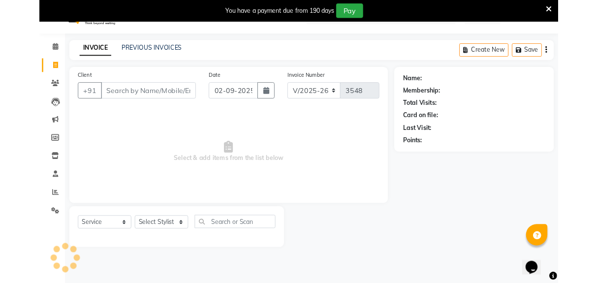
scroll to position [36, 0]
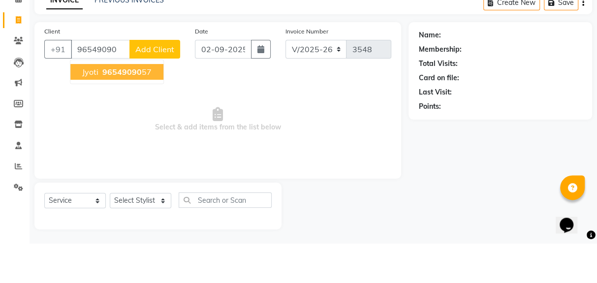
click at [135, 113] on span "96549090" at bounding box center [121, 112] width 39 height 10
type input "9654909057"
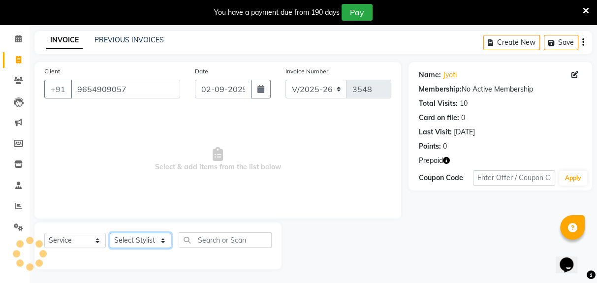
click at [155, 241] on select "Select Stylist Deepak [PERSON_NAME] [PERSON_NAME] Jeet Lalit Lamu [PERSON_NAME]…" at bounding box center [141, 240] width 62 height 15
select select "39647"
click at [110, 233] on select "Select Stylist Deepak [PERSON_NAME] [PERSON_NAME] Jeet Lalit Lamu [PERSON_NAME]…" at bounding box center [141, 240] width 62 height 15
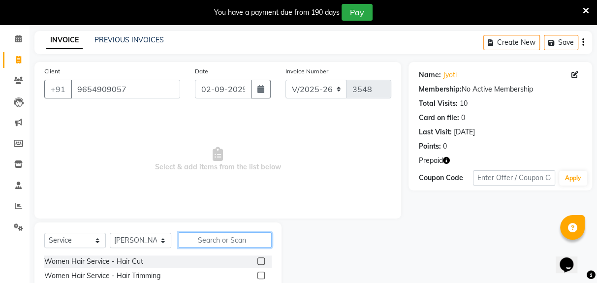
click at [230, 237] on input "text" at bounding box center [225, 239] width 93 height 15
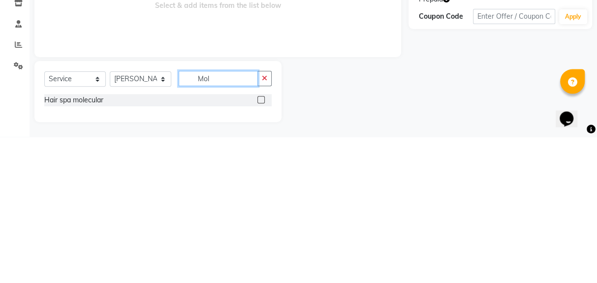
scroll to position [51, 0]
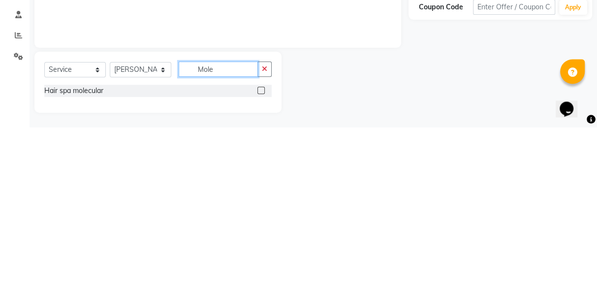
type input "Mole"
click at [261, 247] on label at bounding box center [260, 246] width 7 height 7
click at [261, 247] on input "checkbox" at bounding box center [260, 247] width 6 height 6
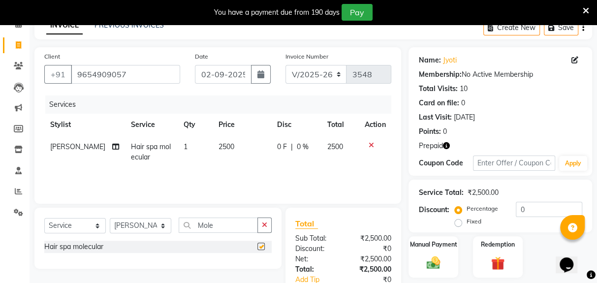
checkbox input "false"
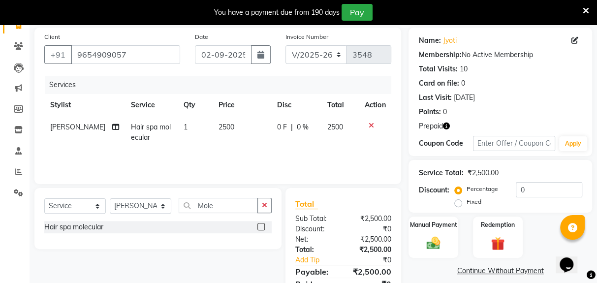
click at [498, 231] on div "Redemption" at bounding box center [498, 238] width 50 height 42
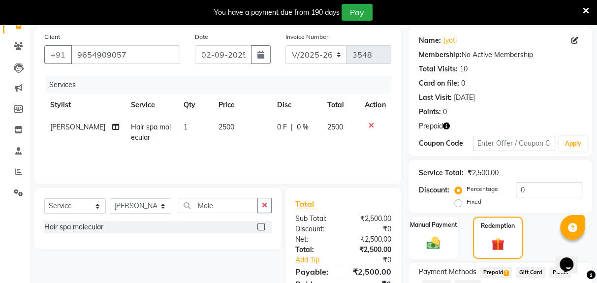
click at [505, 269] on span "Prepaid 2" at bounding box center [496, 272] width 32 height 11
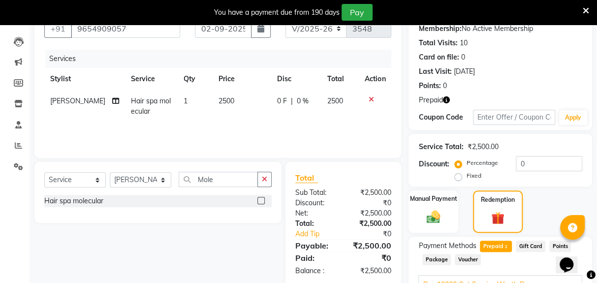
scroll to position [165, 0]
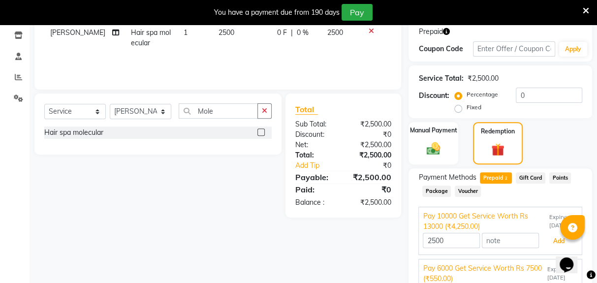
click at [556, 244] on button "Add" at bounding box center [559, 241] width 36 height 17
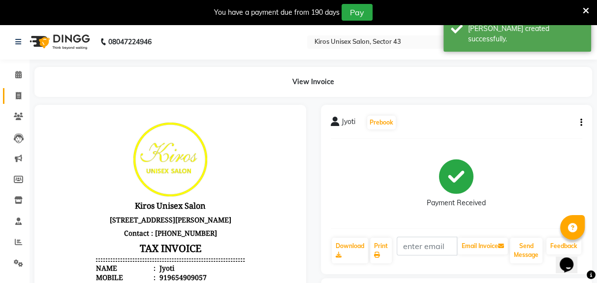
click at [20, 92] on icon at bounding box center [18, 95] width 5 height 7
select select "service"
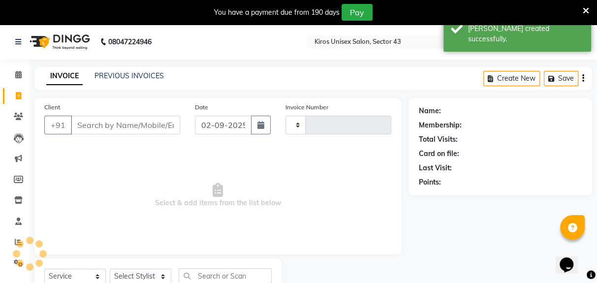
scroll to position [36, 0]
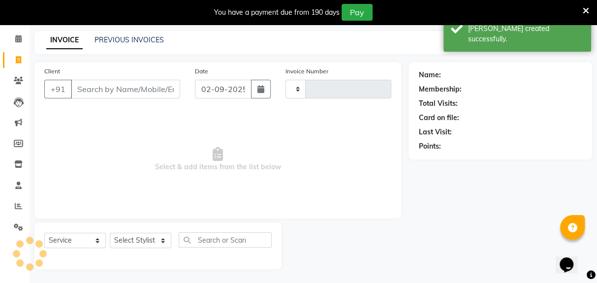
type input "3549"
select select "5694"
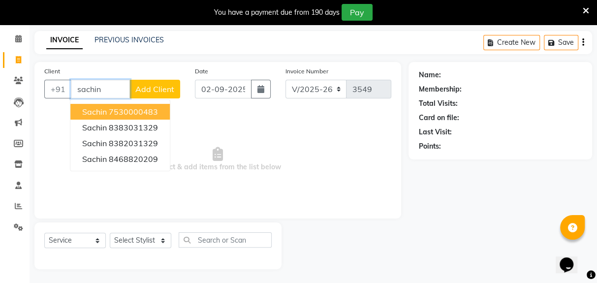
click at [110, 86] on input "sachin" at bounding box center [100, 89] width 59 height 19
type input "s"
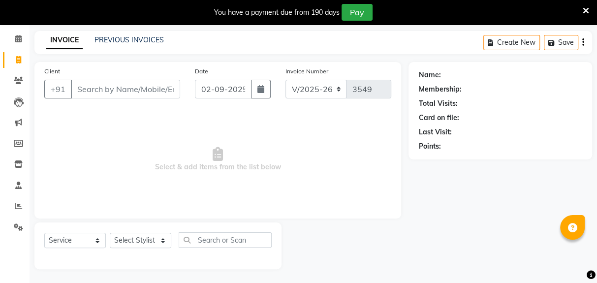
click at [269, 157] on span "Select & add items from the list below" at bounding box center [217, 159] width 347 height 98
click at [269, 179] on span "Select & add items from the list below" at bounding box center [217, 159] width 347 height 98
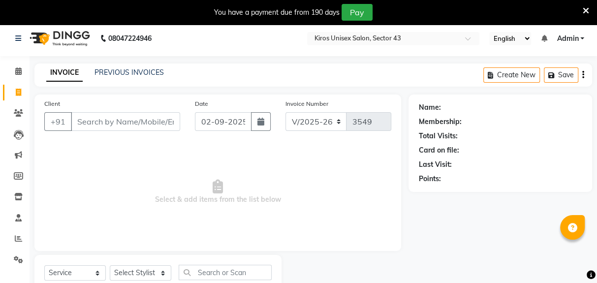
scroll to position [0, 0]
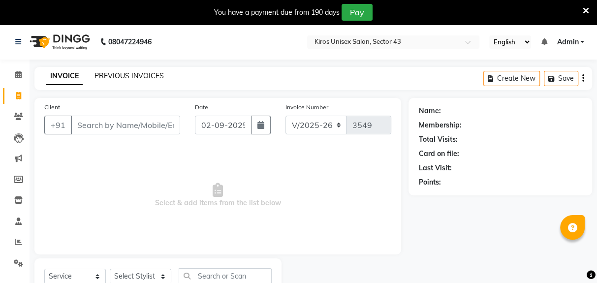
click at [134, 78] on link "PREVIOUS INVOICES" at bounding box center [129, 75] width 69 height 9
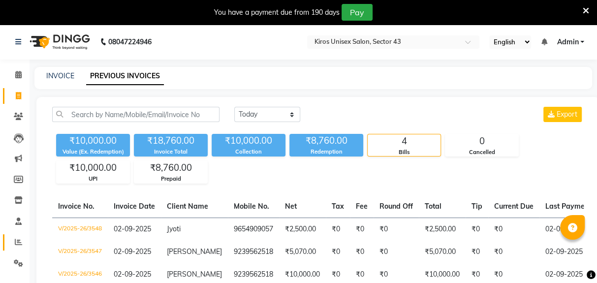
click at [13, 235] on link "Reports" at bounding box center [15, 242] width 24 height 16
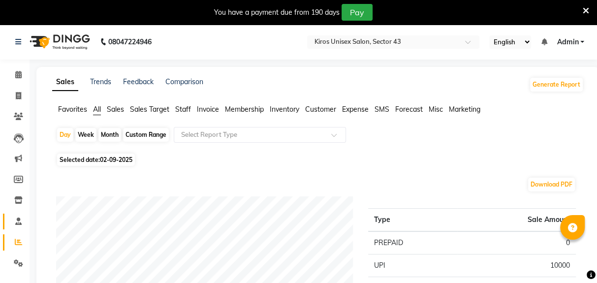
click at [16, 216] on span at bounding box center [18, 221] width 17 height 11
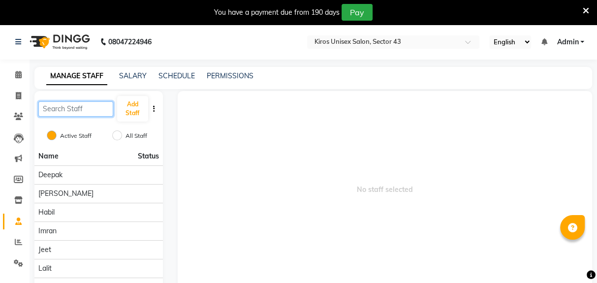
click at [58, 106] on input "text" at bounding box center [75, 108] width 75 height 15
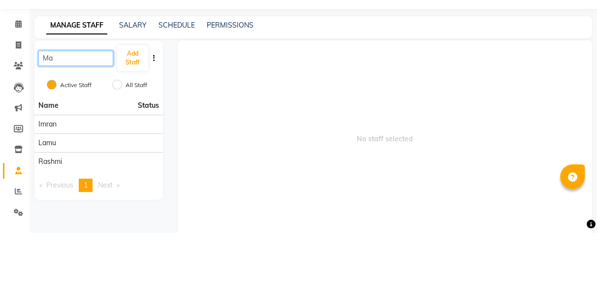
type input "Ma"
click at [127, 111] on button "Add Staff" at bounding box center [132, 109] width 31 height 26
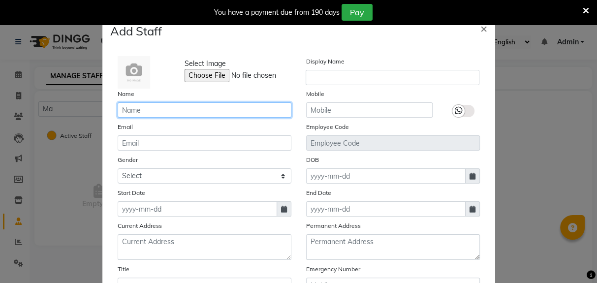
click at [209, 113] on input "text" at bounding box center [205, 109] width 174 height 15
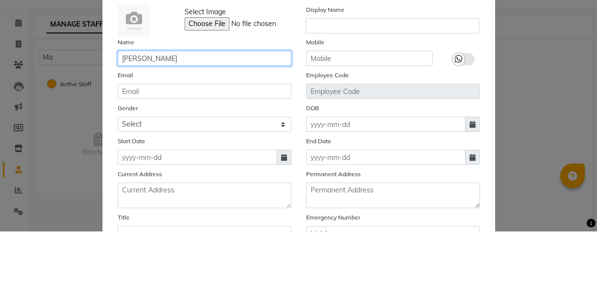
type input "J"
type input "Mansi"
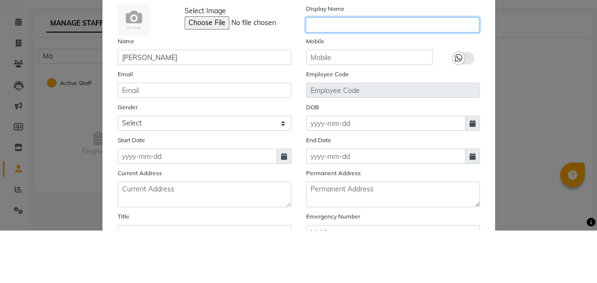
click at [369, 79] on input "text" at bounding box center [393, 77] width 174 height 15
type input "Mansi"
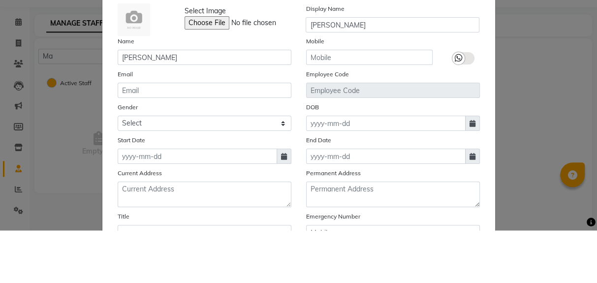
click at [381, 123] on div "Employee Code" at bounding box center [393, 136] width 189 height 29
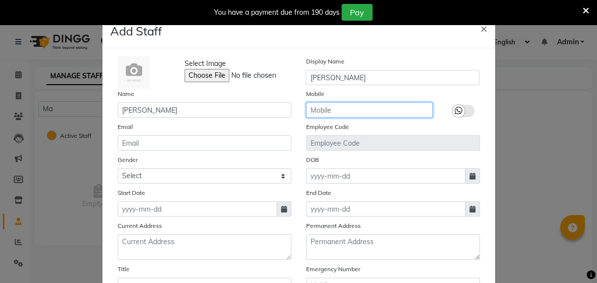
click at [366, 111] on input "text" at bounding box center [369, 109] width 127 height 15
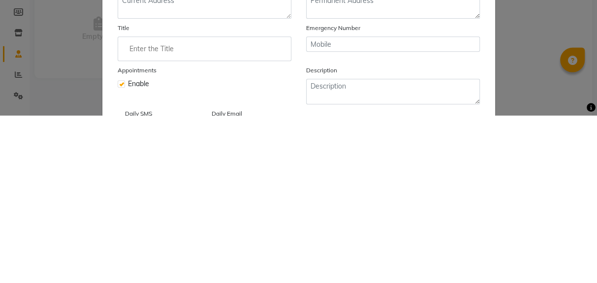
scroll to position [148, 0]
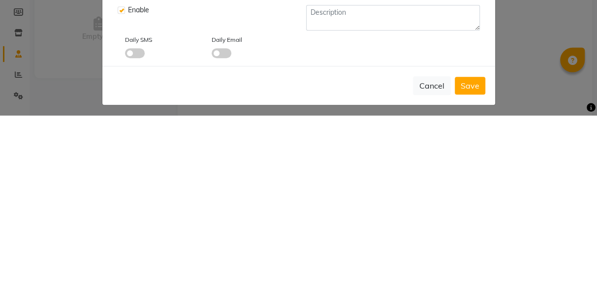
type input "8383874968"
click at [467, 256] on button "Save" at bounding box center [470, 253] width 31 height 18
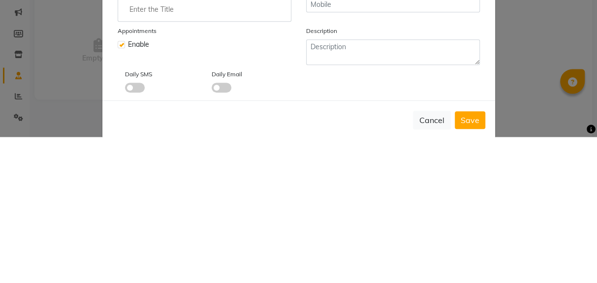
scroll to position [161, 0]
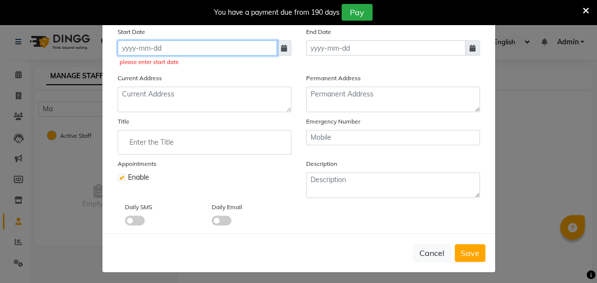
click at [242, 49] on input at bounding box center [197, 47] width 159 height 15
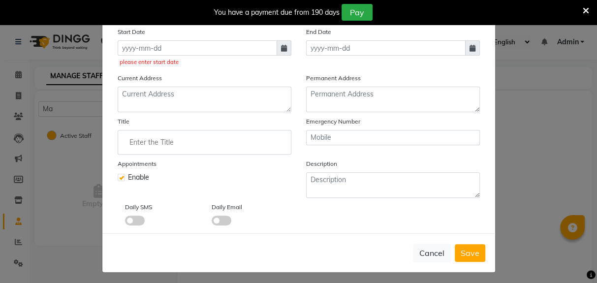
select select "9"
select select "2025"
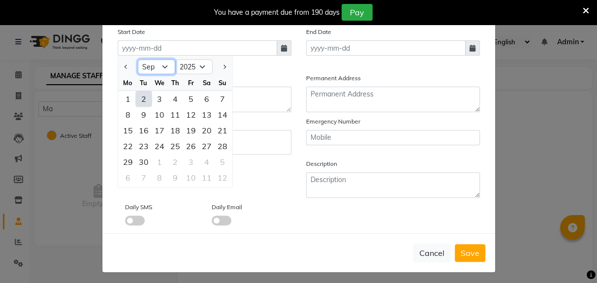
click at [160, 68] on select "Jan Feb Mar Apr May Jun Jul Aug Sep Oct Nov Dec" at bounding box center [156, 67] width 37 height 15
select select "8"
click at [138, 60] on select "Jan Feb Mar Apr May Jun Jul Aug Sep Oct Nov Dec" at bounding box center [156, 67] width 37 height 15
click at [225, 162] on div "31" at bounding box center [223, 162] width 16 height 16
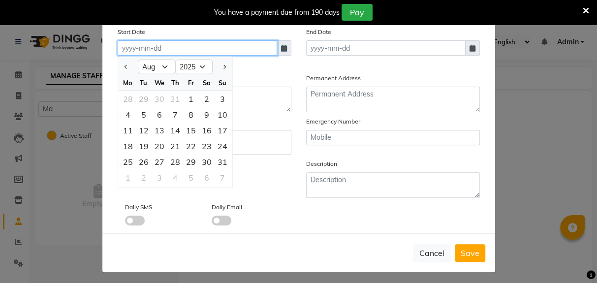
type input "[DATE]"
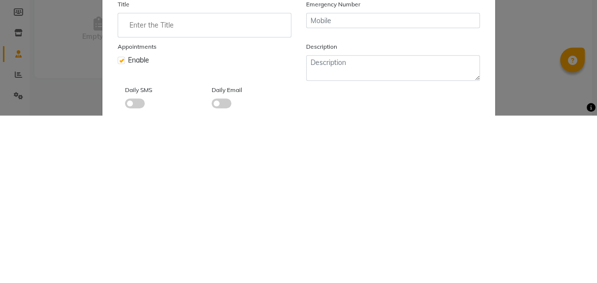
scroll to position [148, 0]
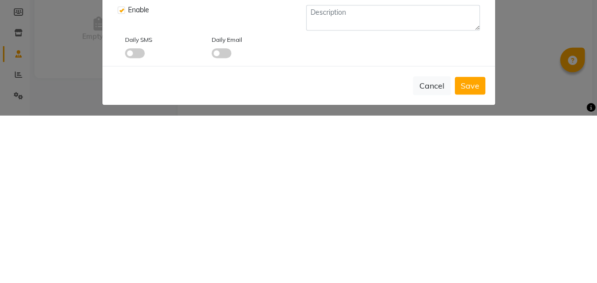
click at [464, 254] on span "Save" at bounding box center [470, 253] width 19 height 10
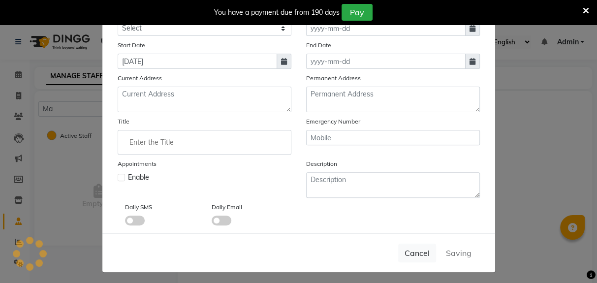
checkbox input "false"
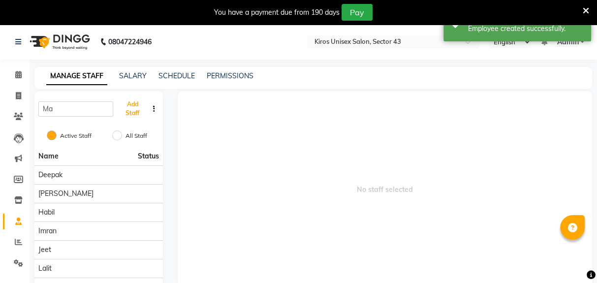
click at [136, 109] on button "Add Staff" at bounding box center [132, 109] width 31 height 26
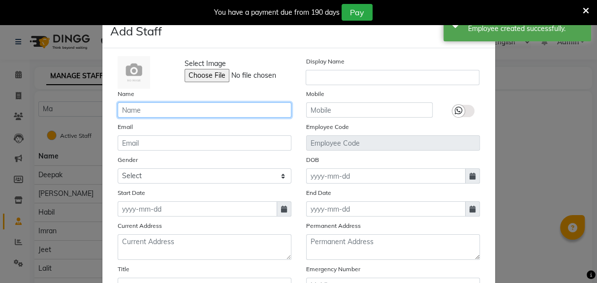
click at [190, 107] on input "text" at bounding box center [205, 109] width 174 height 15
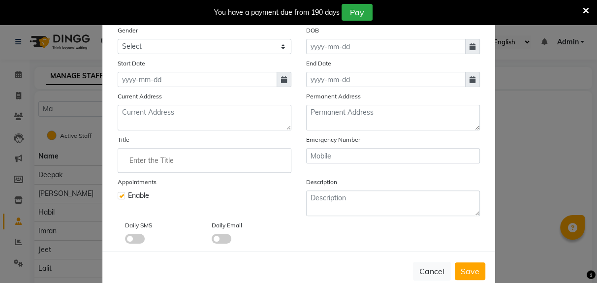
type input "Sujit"
click at [288, 80] on div "Select Image Display Name Name Sujit Mobile Email Employee Code Gender Select M…" at bounding box center [298, 85] width 377 height 317
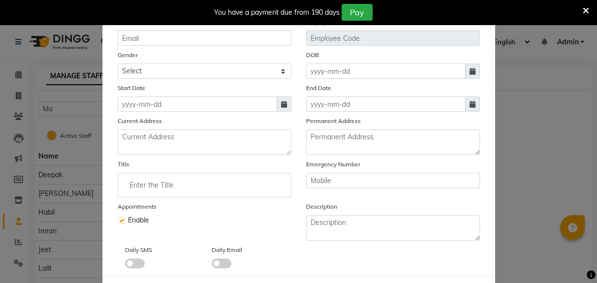
click at [283, 107] on span at bounding box center [284, 103] width 15 height 15
select select "9"
select select "2025"
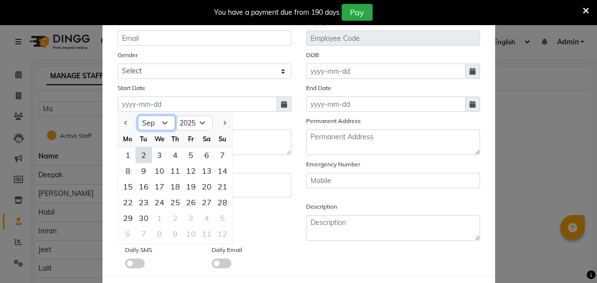
click at [166, 123] on select "Jan Feb Mar Apr May Jun Jul Aug Sep Oct Nov Dec" at bounding box center [156, 123] width 37 height 15
select select "8"
click at [138, 116] on select "Jan Feb Mar Apr May Jun Jul Aug Sep Oct Nov Dec" at bounding box center [156, 123] width 37 height 15
click at [209, 217] on div "30" at bounding box center [207, 218] width 16 height 16
type input "30-08-2025"
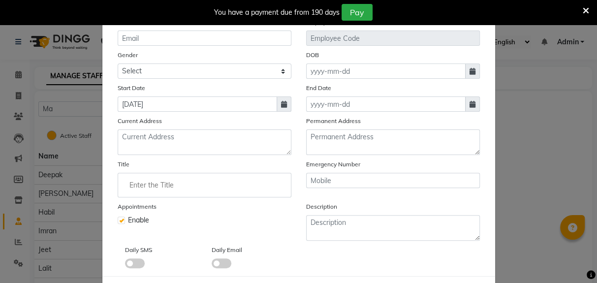
checkbox input "false"
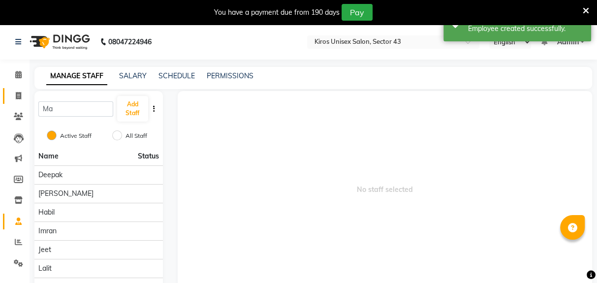
click at [20, 101] on link "Invoice" at bounding box center [15, 96] width 24 height 16
select select "service"
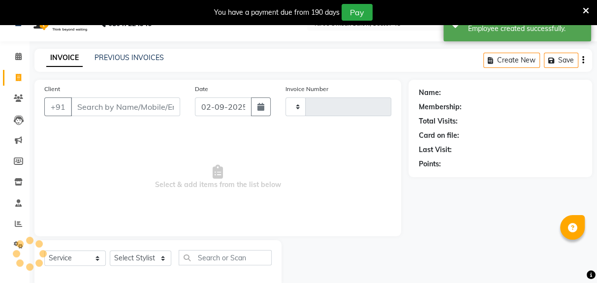
scroll to position [36, 0]
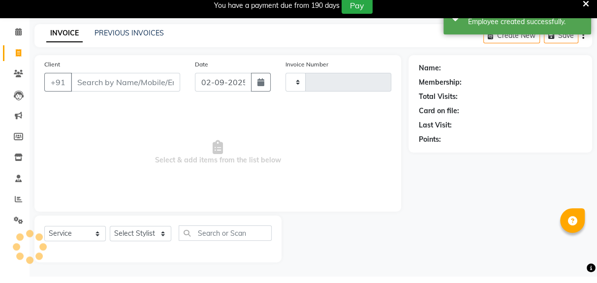
type input "3549"
select select "5694"
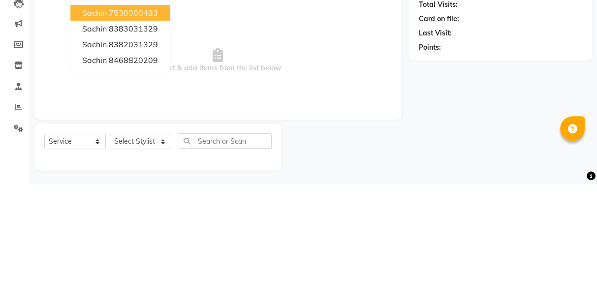
click at [149, 161] on ngb-highlight "8468820209" at bounding box center [133, 159] width 49 height 10
type input "8468820209"
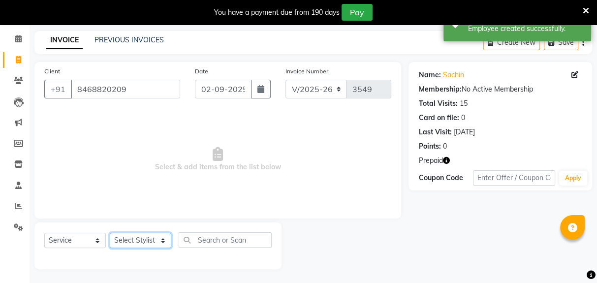
click at [146, 241] on select "Select Stylist Deepak Gunjan Habil Imran Jeet Lalit Lamu Mansi Raj Rashmi Rony …" at bounding box center [141, 240] width 62 height 15
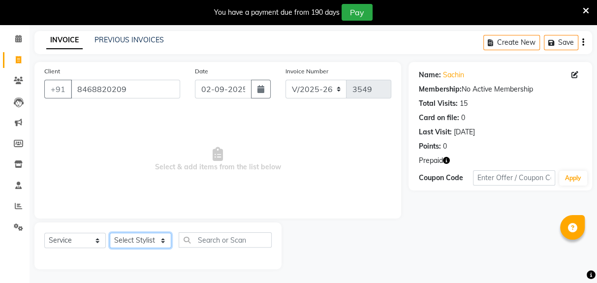
select select "90703"
click at [110, 233] on select "Select Stylist Deepak Gunjan Habil Imran Jeet Lalit Lamu Mansi Raj Rashmi Rony …" at bounding box center [141, 240] width 62 height 15
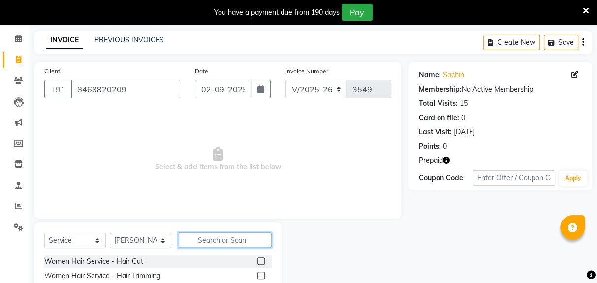
click at [226, 240] on input "text" at bounding box center [225, 239] width 93 height 15
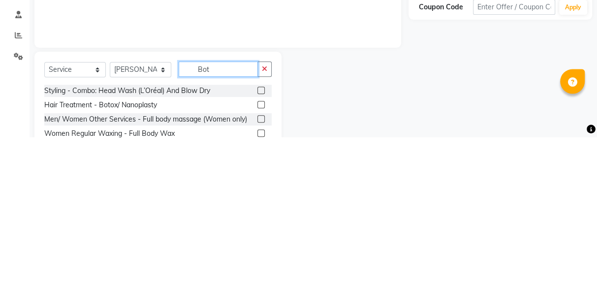
scroll to position [51, 0]
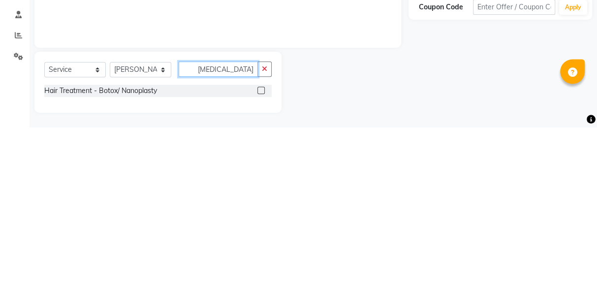
type input "Botox"
click at [261, 248] on label at bounding box center [260, 246] width 7 height 7
click at [261, 248] on input "checkbox" at bounding box center [260, 247] width 6 height 6
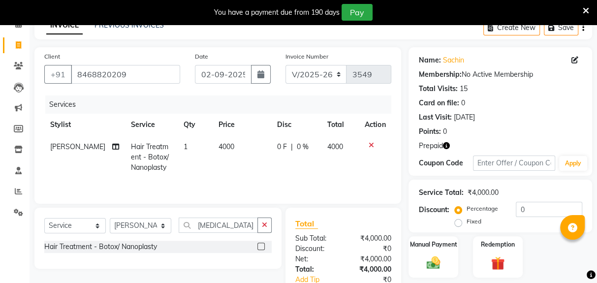
checkbox input "false"
click at [227, 151] on td "4000" at bounding box center [242, 157] width 59 height 43
select select "90703"
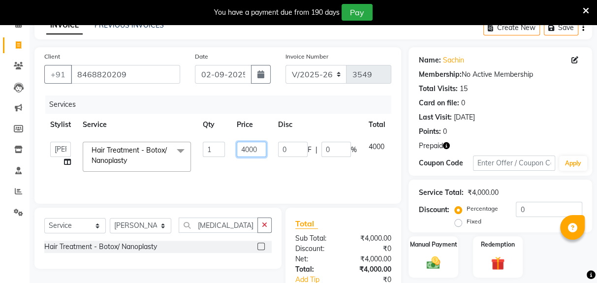
click at [260, 148] on input "4000" at bounding box center [252, 149] width 30 height 15
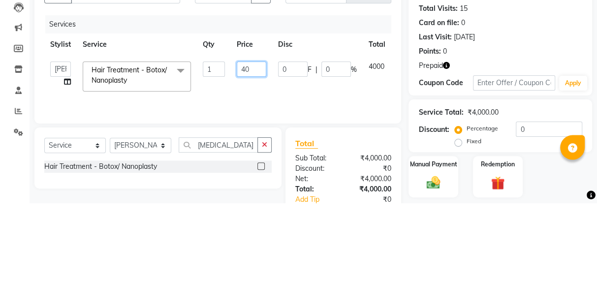
type input "4"
type input "5000"
click at [327, 176] on tr "Deepak Gunjan Habil Imran Jeet Lalit Lamu Mansi Raj Rashmi Rony Sagar Sujit Sur…" at bounding box center [234, 157] width 380 height 42
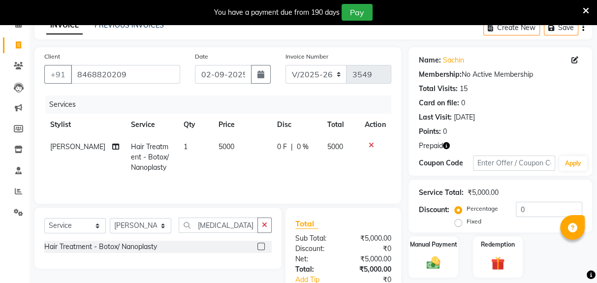
click at [495, 252] on div "Redemption" at bounding box center [498, 257] width 50 height 42
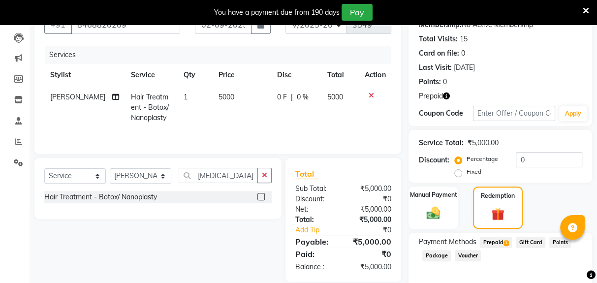
click at [498, 243] on span "Prepaid 1" at bounding box center [496, 242] width 32 height 11
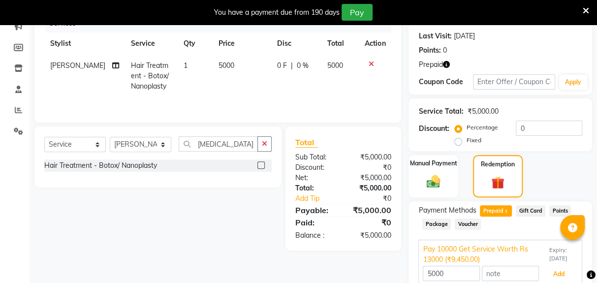
click at [547, 277] on button "Add" at bounding box center [559, 274] width 36 height 17
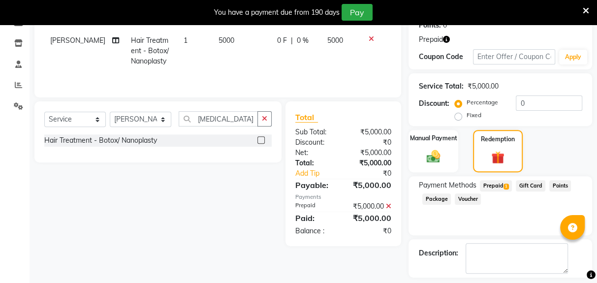
scroll to position [156, 0]
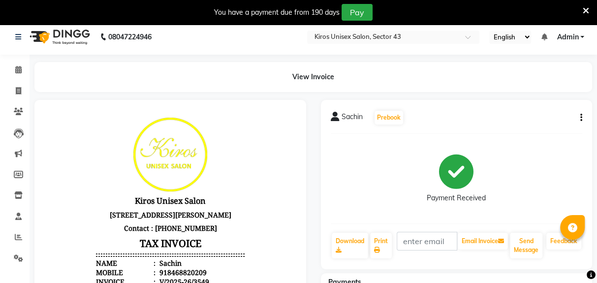
scroll to position [1, 0]
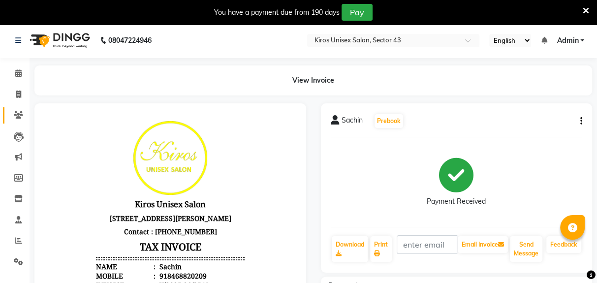
click at [15, 119] on icon at bounding box center [18, 114] width 9 height 7
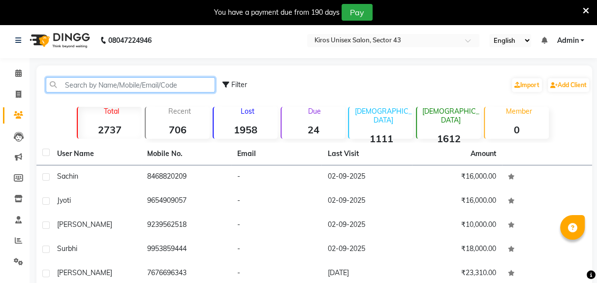
click at [159, 87] on input "text" at bounding box center [130, 84] width 169 height 15
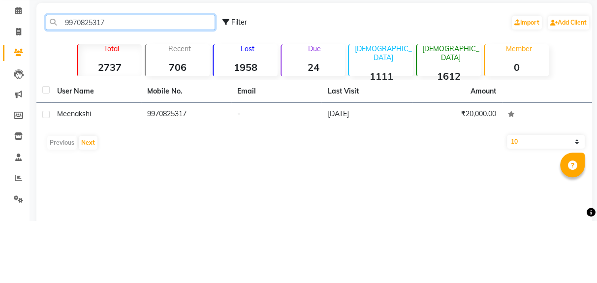
scroll to position [1, 0]
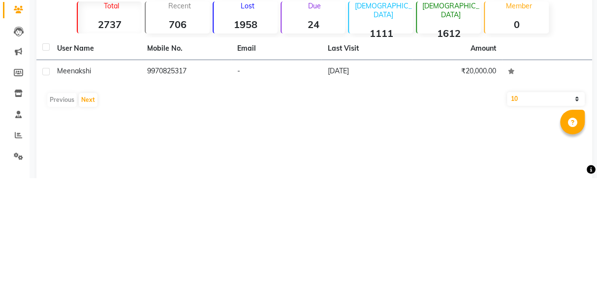
type input "9970825317"
click at [185, 181] on td "9970825317" at bounding box center [186, 177] width 90 height 24
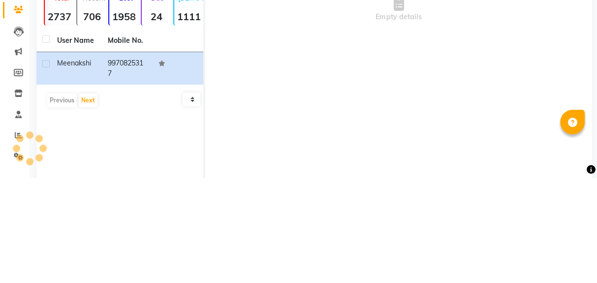
scroll to position [1, 0]
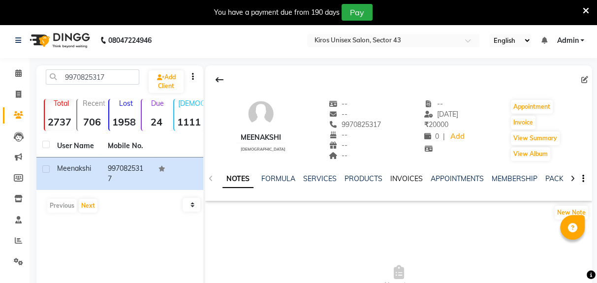
click at [400, 175] on link "INVOICES" at bounding box center [406, 178] width 32 height 9
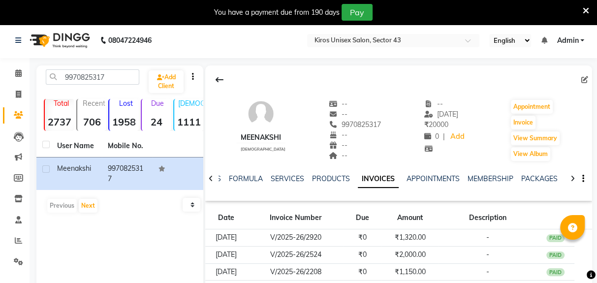
click at [458, 233] on td "-" at bounding box center [487, 237] width 98 height 17
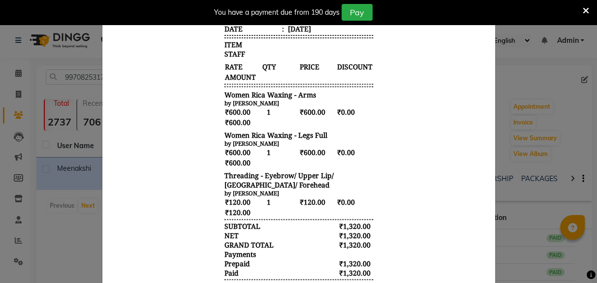
scroll to position [286, 0]
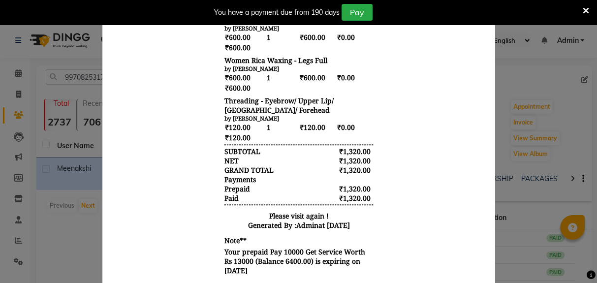
click at [406, 217] on body "Kiros Unisex Salon Shop No. 2 & 3, Rof portico, Block C, Sushant Lok Phase I, S…" at bounding box center [298, 29] width 369 height 505
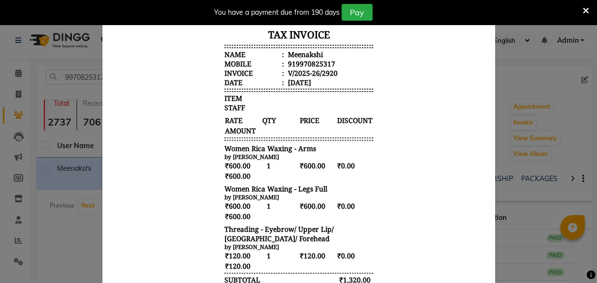
scroll to position [0, 0]
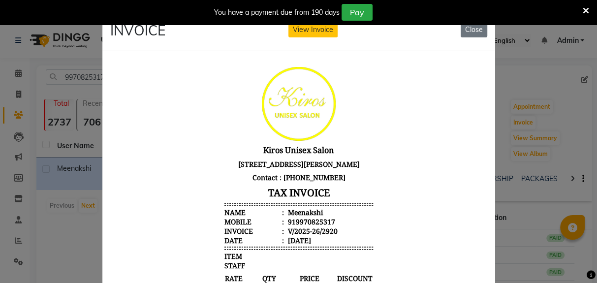
click at [474, 36] on button "Close" at bounding box center [474, 29] width 27 height 15
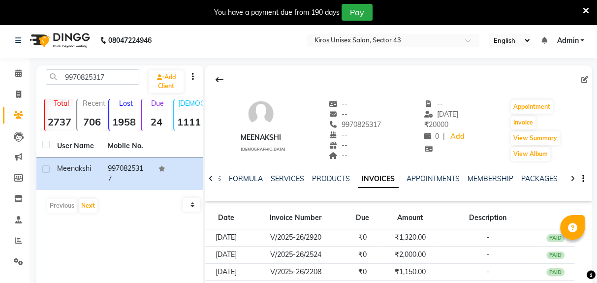
scroll to position [6, 0]
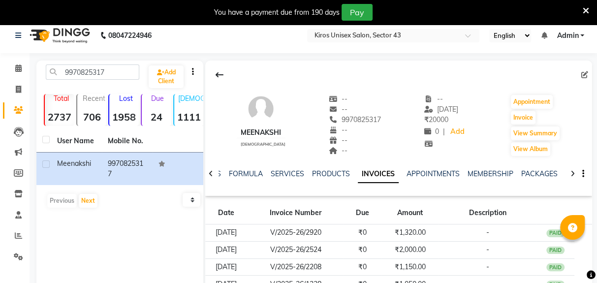
click at [423, 228] on td "₹1,320.00" at bounding box center [409, 232] width 57 height 17
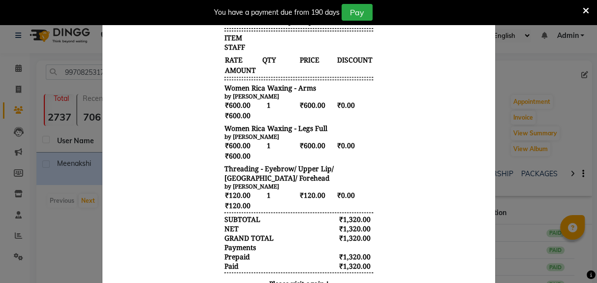
scroll to position [286, 0]
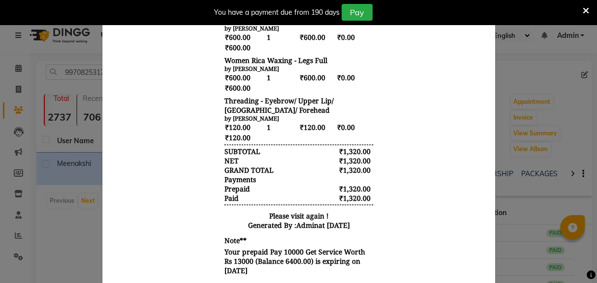
click at [82, 262] on ngb-modal-window "INVOICE View Invoice Close" at bounding box center [298, 141] width 597 height 283
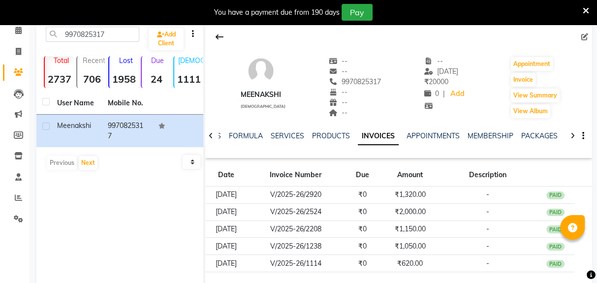
scroll to position [0, 0]
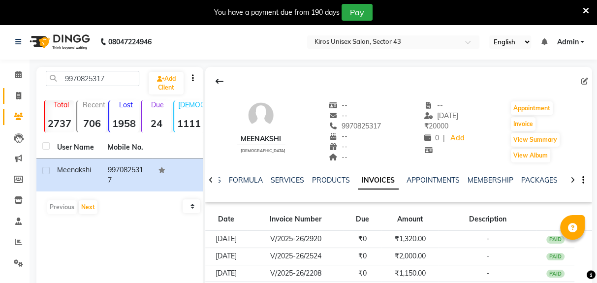
click at [18, 96] on icon at bounding box center [18, 95] width 5 height 7
select select "service"
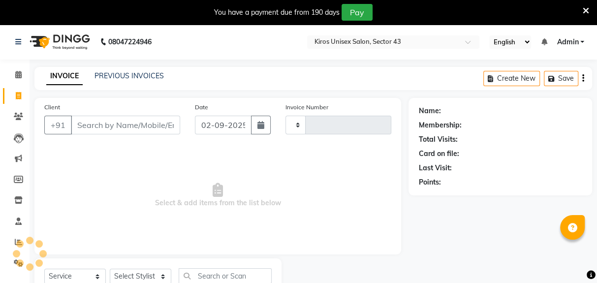
scroll to position [36, 0]
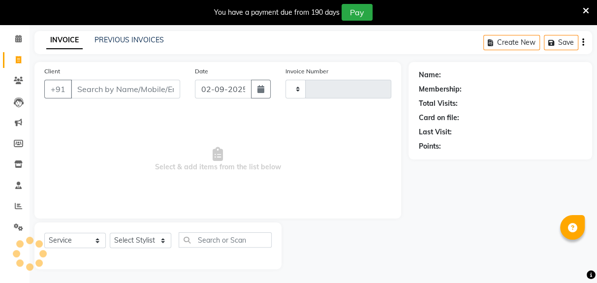
type input "3550"
select select "5694"
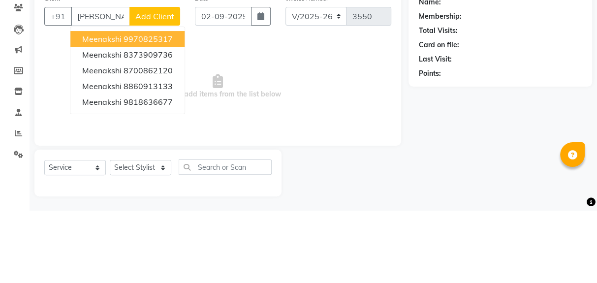
click at [173, 114] on button "Meenakshi 9970825317" at bounding box center [127, 112] width 114 height 16
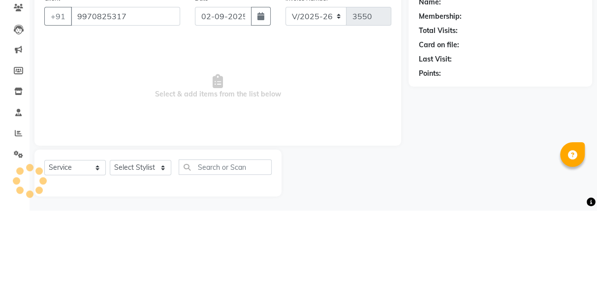
type input "9970825317"
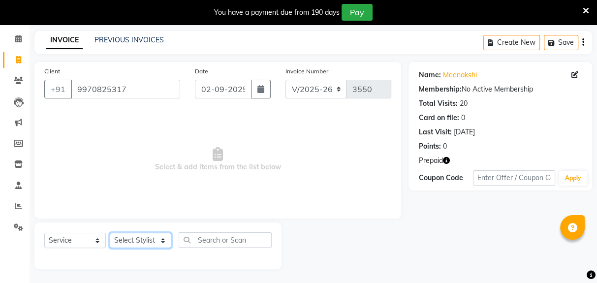
click at [147, 243] on select "Select Stylist Deepak Gunjan Habil Imran Jeet Lalit Lamu Mansi Raj Rashmi Rony …" at bounding box center [141, 240] width 62 height 15
select select "90703"
click at [110, 233] on select "Select Stylist Deepak Gunjan Habil Imran Jeet Lalit Lamu Mansi Raj Rashmi Rony …" at bounding box center [141, 240] width 62 height 15
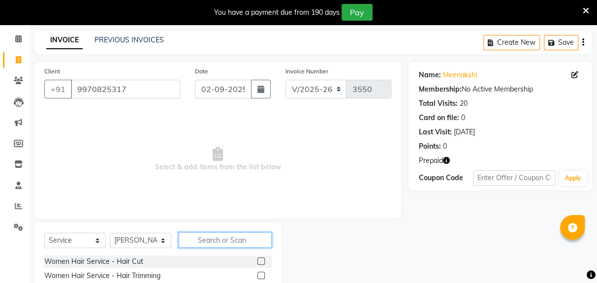
click at [224, 241] on input "text" at bounding box center [225, 239] width 93 height 15
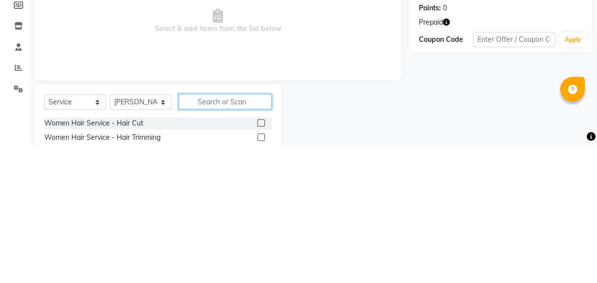
scroll to position [61, 0]
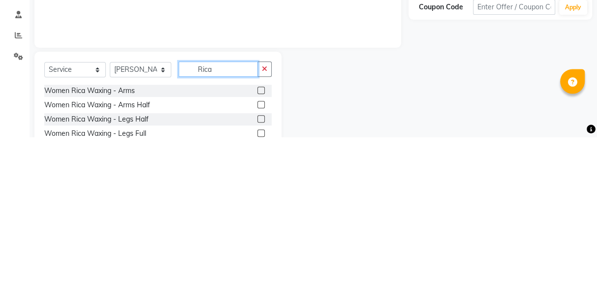
type input "Rica"
click at [259, 238] on label at bounding box center [260, 236] width 7 height 7
click at [259, 238] on input "checkbox" at bounding box center [260, 237] width 6 height 6
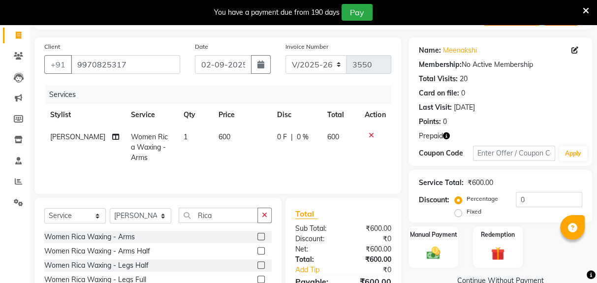
checkbox input "false"
click at [260, 218] on button "button" at bounding box center [264, 215] width 14 height 15
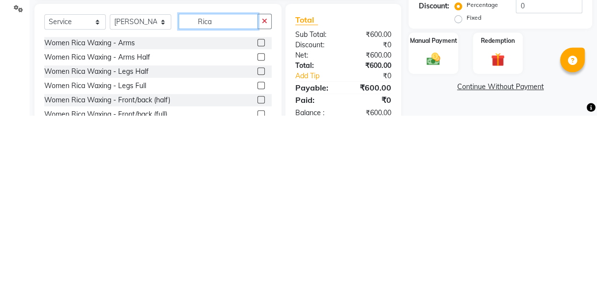
scroll to position [97, 0]
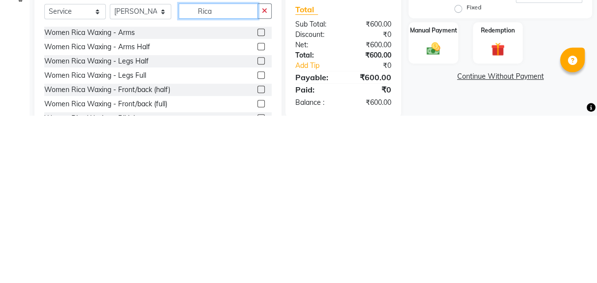
type input "Rica"
click at [260, 242] on label at bounding box center [260, 242] width 7 height 7
click at [260, 242] on input "checkbox" at bounding box center [260, 243] width 6 height 6
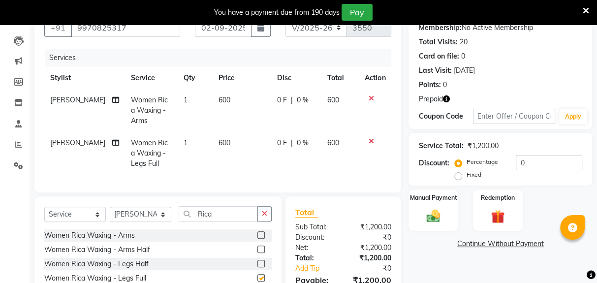
checkbox input "false"
click at [259, 207] on button "button" at bounding box center [264, 213] width 14 height 15
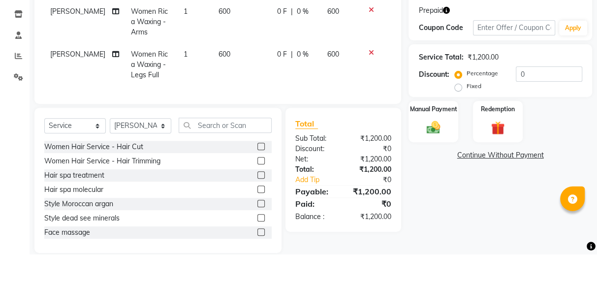
click at [373, 83] on icon at bounding box center [371, 81] width 5 height 7
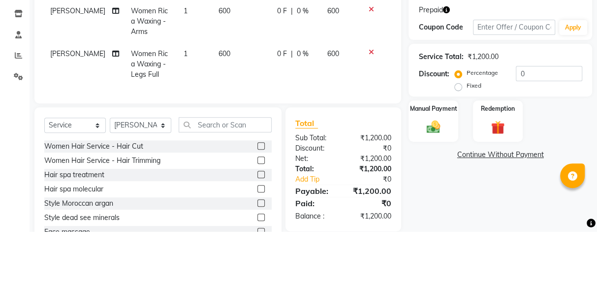
scroll to position [135, 0]
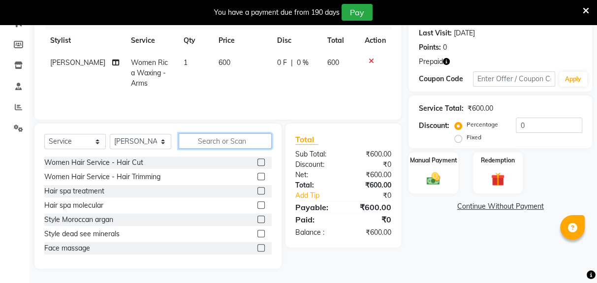
click at [227, 143] on input "text" at bounding box center [225, 140] width 93 height 15
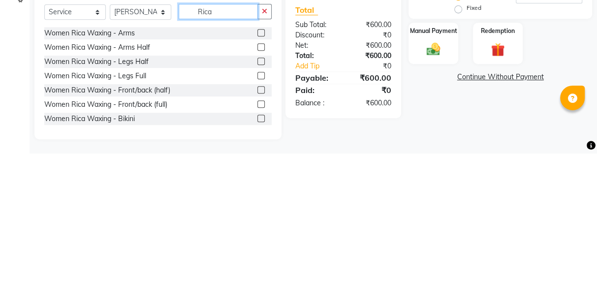
type input "Rica"
click at [260, 191] on label at bounding box center [260, 190] width 7 height 7
click at [260, 191] on input "checkbox" at bounding box center [260, 191] width 6 height 6
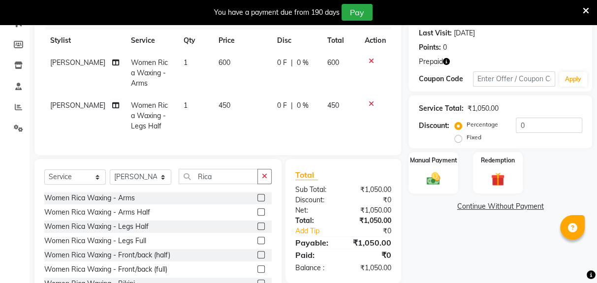
checkbox input "false"
click at [266, 176] on icon "button" at bounding box center [264, 176] width 5 height 7
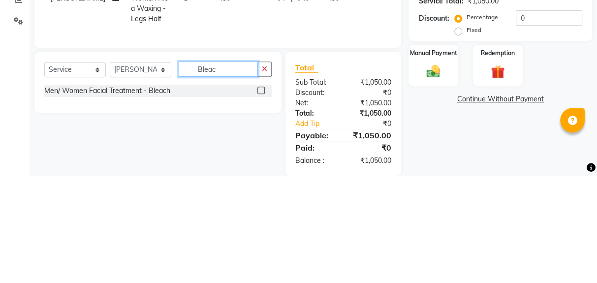
type input "Bleac"
click at [260, 197] on label at bounding box center [260, 197] width 7 height 7
click at [260, 197] on input "checkbox" at bounding box center [260, 198] width 6 height 6
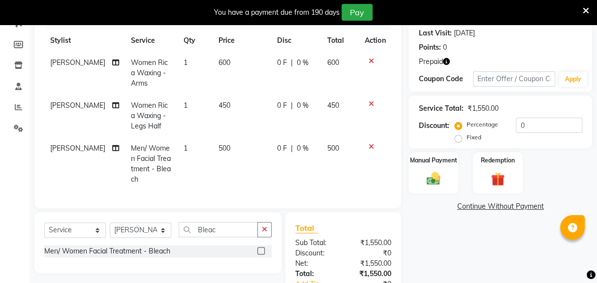
checkbox input "false"
click at [232, 150] on td "500" at bounding box center [242, 163] width 59 height 53
select select "90703"
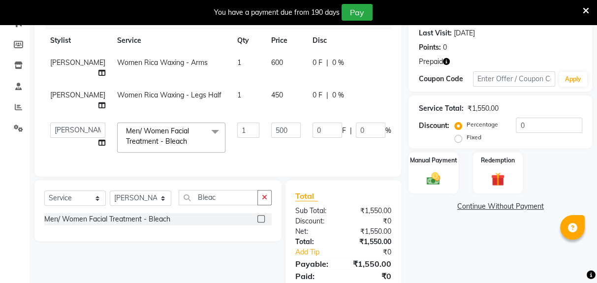
click at [310, 157] on td "0 F | 0 %" at bounding box center [352, 138] width 91 height 42
click at [498, 173] on img at bounding box center [498, 179] width 22 height 17
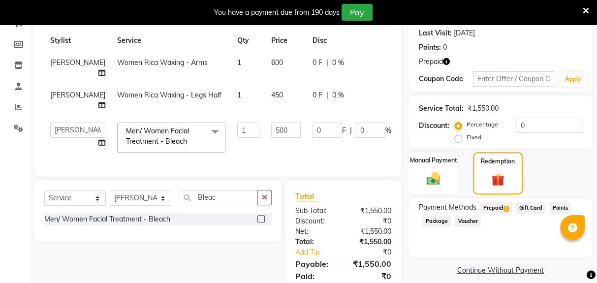
click at [496, 210] on span "Prepaid 1" at bounding box center [496, 207] width 32 height 11
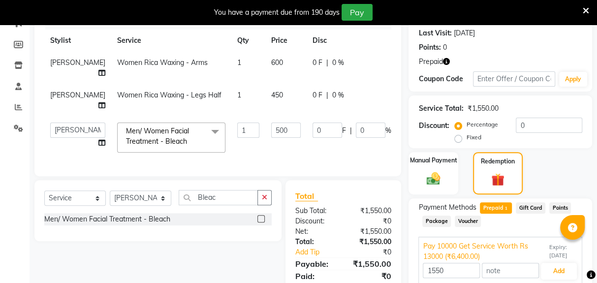
scroll to position [132, 0]
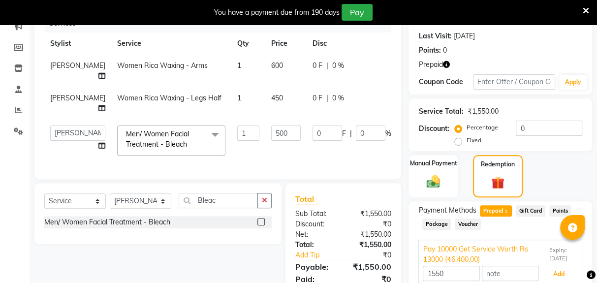
click at [554, 275] on button "Add" at bounding box center [559, 274] width 36 height 17
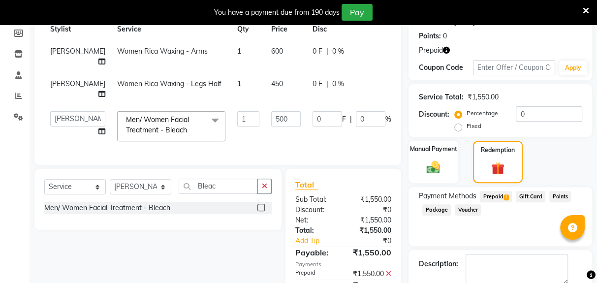
scroll to position [157, 0]
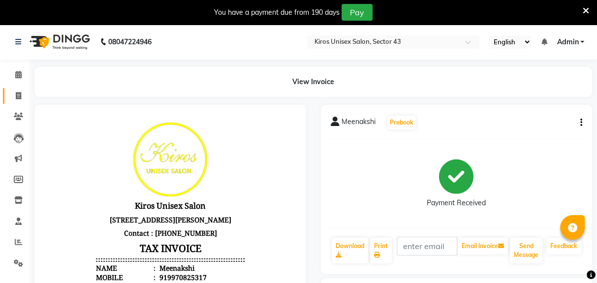
click at [18, 96] on icon at bounding box center [18, 95] width 5 height 7
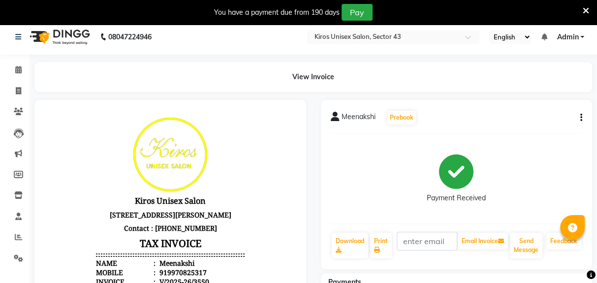
select select "service"
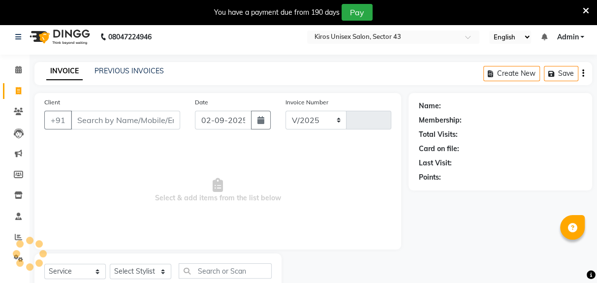
select select "5694"
type input "3551"
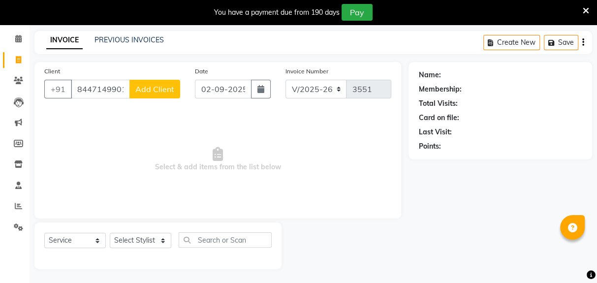
type input "8447149901"
click at [157, 95] on button "Add Client" at bounding box center [154, 89] width 51 height 19
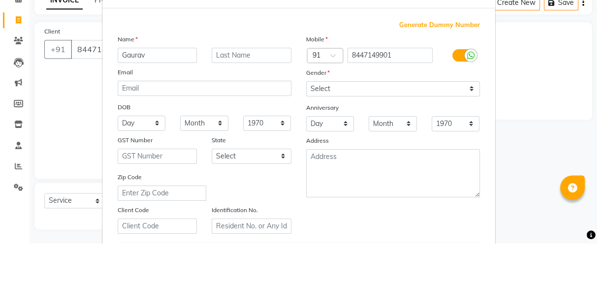
type input "Gaurav"
click at [387, 132] on select "Select Male Female Other Prefer Not To Say" at bounding box center [393, 128] width 174 height 15
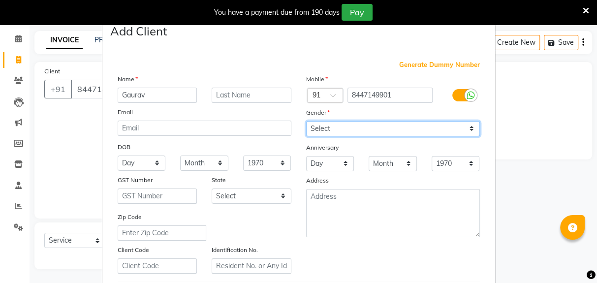
select select "male"
click at [306, 121] on select "Select Male Female Other Prefer Not To Say" at bounding box center [393, 128] width 174 height 15
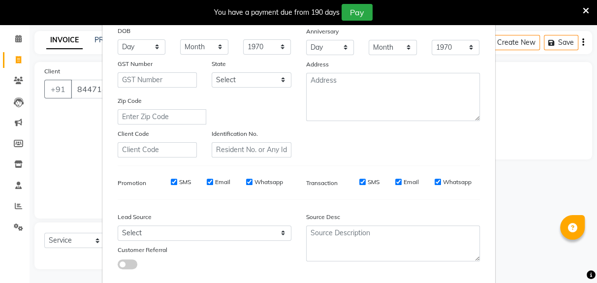
scroll to position [126, 0]
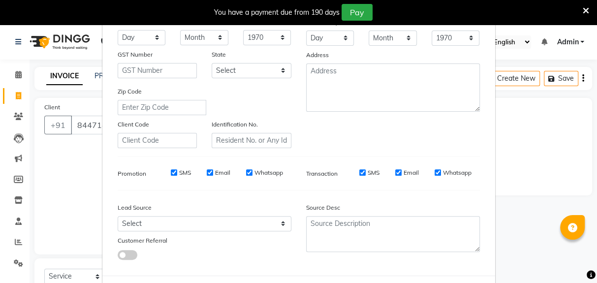
select select
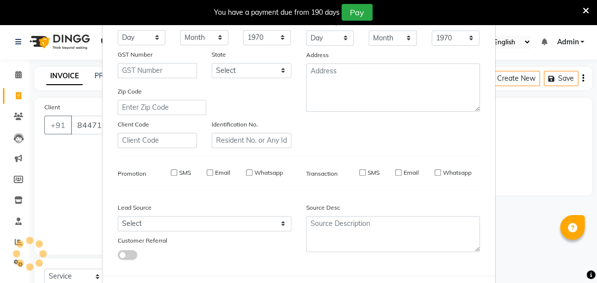
select select
checkbox input "false"
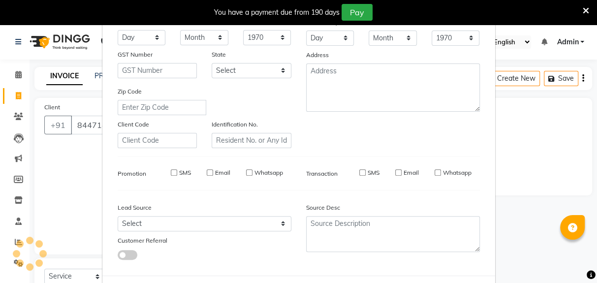
checkbox input "false"
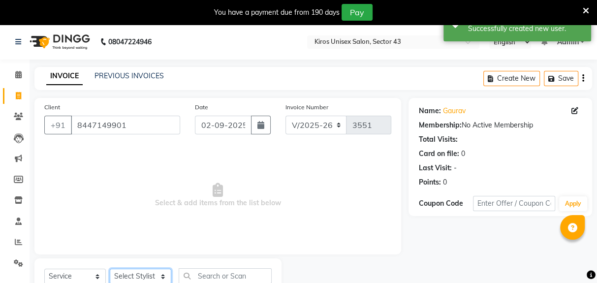
click at [147, 271] on select "Select Stylist Deepak Gunjan Habil Imran Jeet Lalit Lamu Mansi Raj Rashmi Rony …" at bounding box center [141, 276] width 62 height 15
select select "39650"
click at [110, 269] on select "Select Stylist Deepak Gunjan Habil Imran Jeet Lalit Lamu Mansi Raj Rashmi Rony …" at bounding box center [141, 276] width 62 height 15
click at [236, 275] on input "text" at bounding box center [225, 275] width 93 height 15
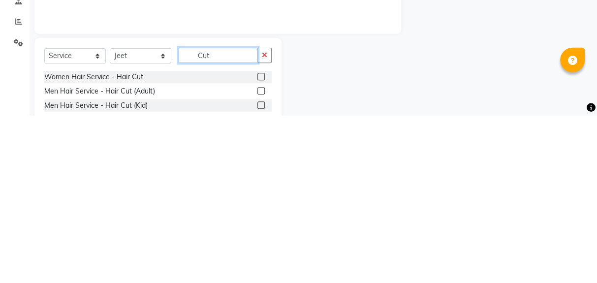
scroll to position [59, 0]
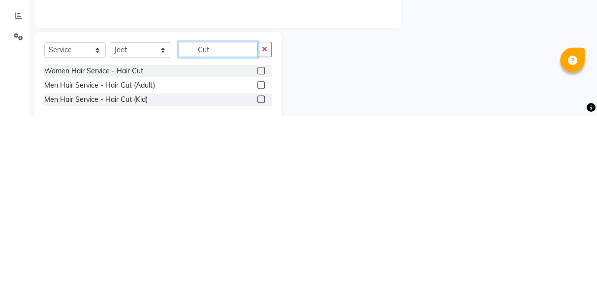
type input "Cut"
click at [261, 254] on label at bounding box center [260, 252] width 7 height 7
click at [261, 254] on input "checkbox" at bounding box center [260, 253] width 6 height 6
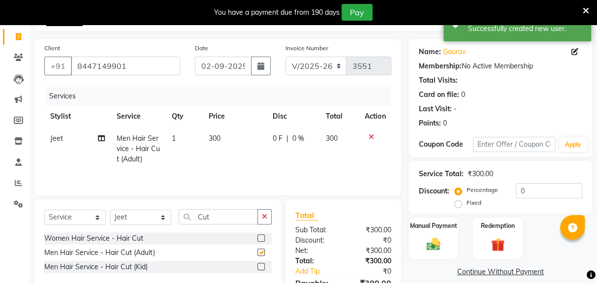
checkbox input "false"
click at [263, 218] on icon "button" at bounding box center [264, 216] width 5 height 7
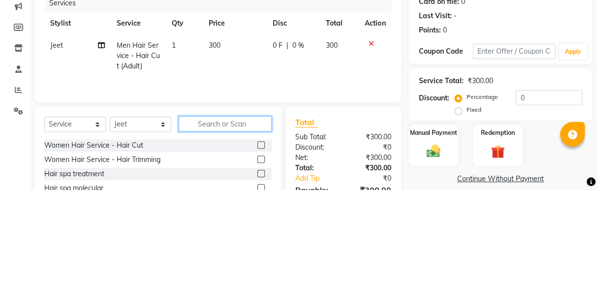
scroll to position [61, 0]
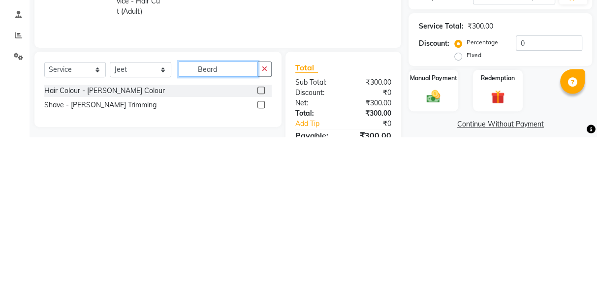
type input "Beard"
click at [260, 253] on label at bounding box center [260, 250] width 7 height 7
click at [260, 253] on input "checkbox" at bounding box center [260, 251] width 6 height 6
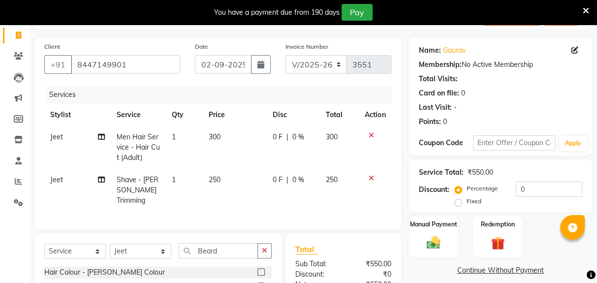
checkbox input "false"
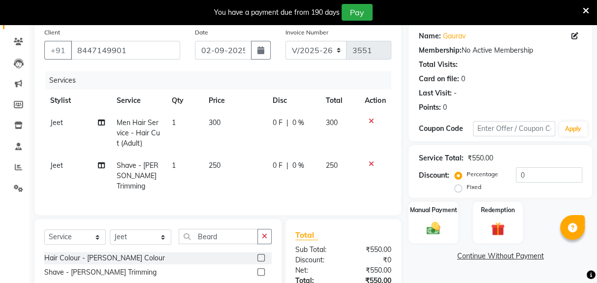
scroll to position [95, 0]
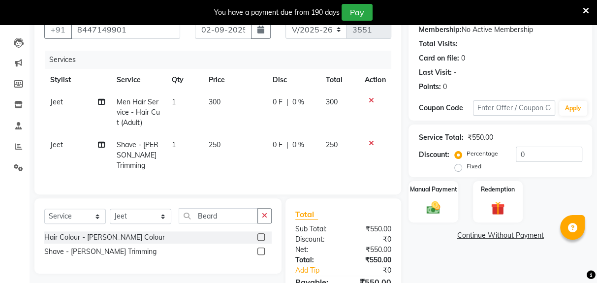
click at [431, 205] on img at bounding box center [433, 208] width 22 height 16
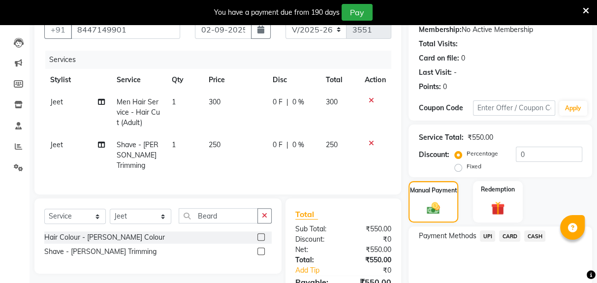
click at [486, 239] on span "UPI" at bounding box center [487, 235] width 15 height 11
click at [529, 283] on button "Add Payment" at bounding box center [530, 288] width 104 height 15
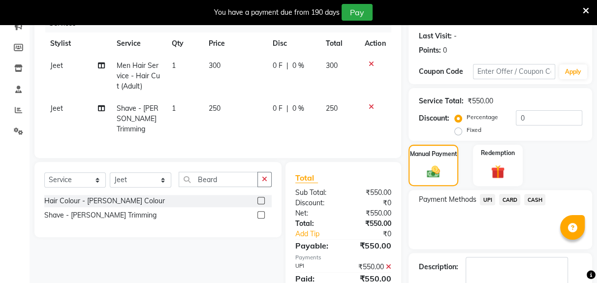
scroll to position [145, 0]
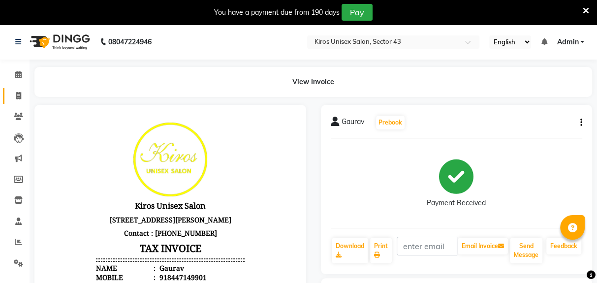
click at [18, 98] on icon at bounding box center [18, 95] width 5 height 7
select select "5694"
select select "service"
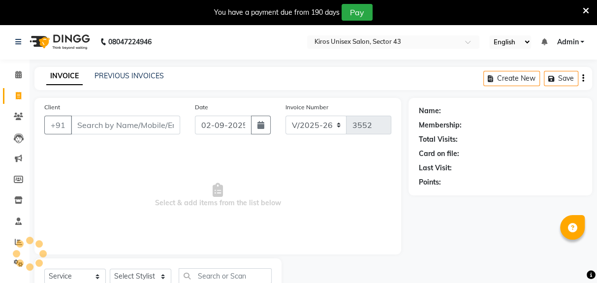
click at [147, 116] on input "Client" at bounding box center [125, 125] width 109 height 19
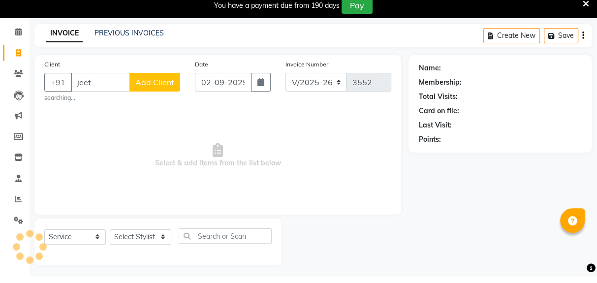
scroll to position [36, 0]
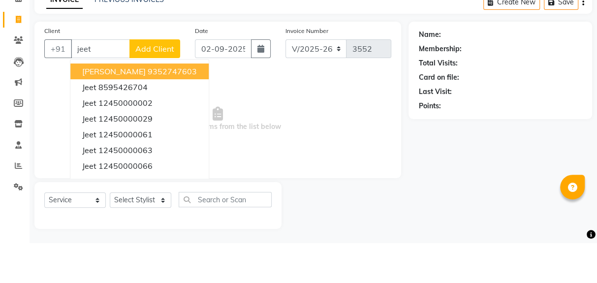
click at [146, 148] on button "Jeet 12450000002" at bounding box center [139, 143] width 138 height 16
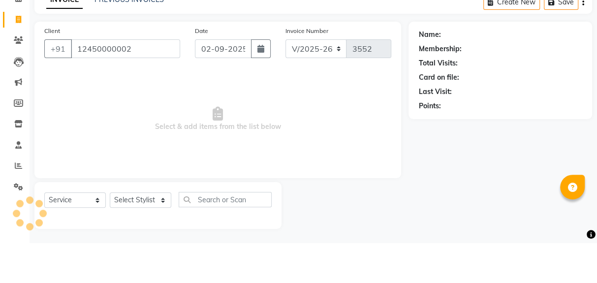
type input "12450000002"
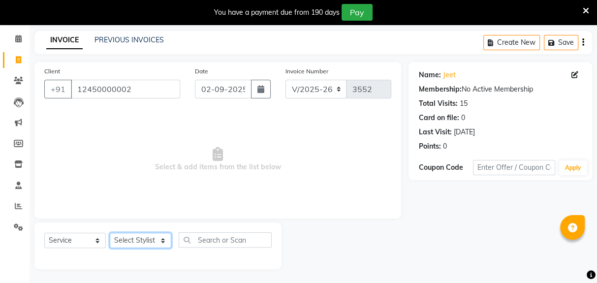
click at [155, 243] on select "Select Stylist Deepak Gunjan Habil Imran Jeet Lalit Lamu Mansi Raj Rashmi Rony …" at bounding box center [141, 240] width 62 height 15
select select "39647"
click at [110, 233] on select "Select Stylist Deepak Gunjan Habil Imran Jeet Lalit Lamu Mansi Raj Rashmi Rony …" at bounding box center [141, 240] width 62 height 15
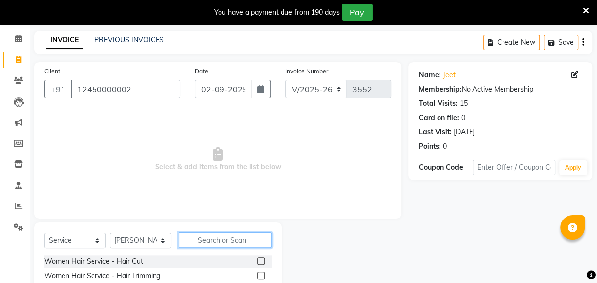
click at [224, 239] on input "text" at bounding box center [225, 239] width 93 height 15
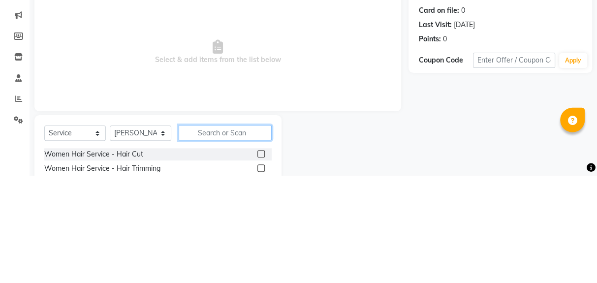
scroll to position [61, 0]
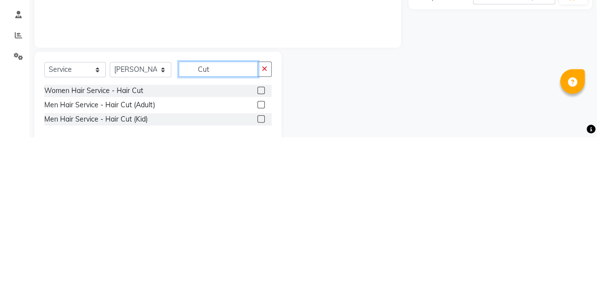
type input "Cut"
click at [260, 250] on label at bounding box center [260, 250] width 7 height 7
click at [260, 250] on input "checkbox" at bounding box center [260, 251] width 6 height 6
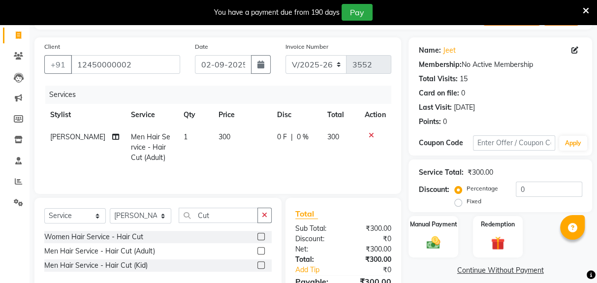
checkbox input "false"
click at [433, 243] on img at bounding box center [433, 243] width 22 height 16
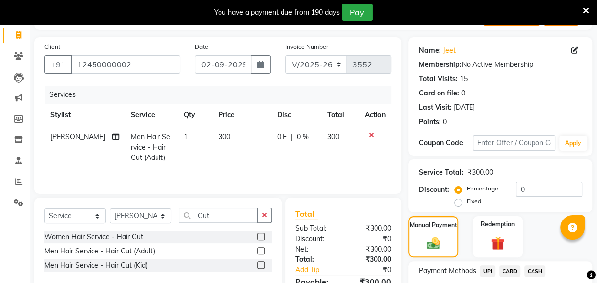
scroll to position [90, 0]
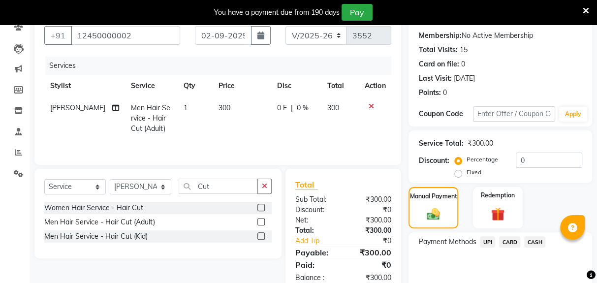
click at [485, 240] on span "UPI" at bounding box center [487, 241] width 15 height 11
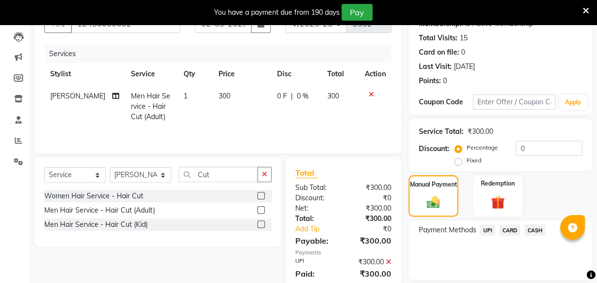
scroll to position [145, 0]
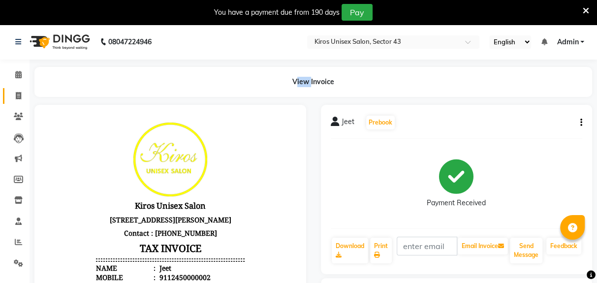
click at [20, 95] on icon at bounding box center [18, 95] width 5 height 7
select select "service"
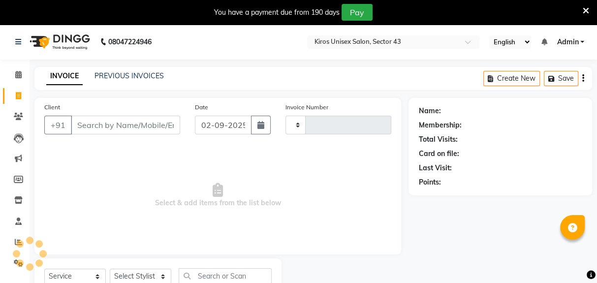
scroll to position [36, 0]
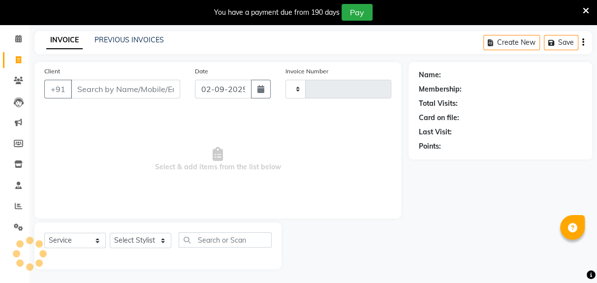
type input "3553"
select select "5694"
click at [133, 92] on input "Client" at bounding box center [125, 89] width 109 height 19
click at [100, 72] on div "Client +91" at bounding box center [112, 86] width 151 height 40
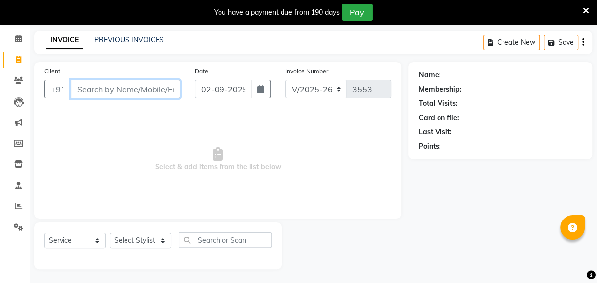
click at [123, 96] on input "Client" at bounding box center [125, 89] width 109 height 19
type input "8486491467"
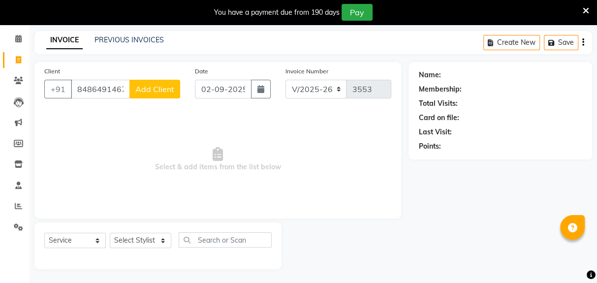
click at [158, 91] on span "Add Client" at bounding box center [154, 89] width 39 height 10
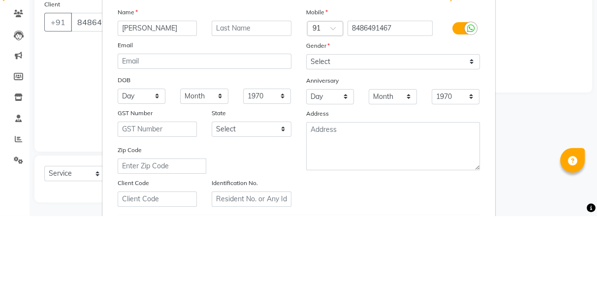
type input "Bhawna"
click at [379, 133] on select "Select Male Female Other Prefer Not To Say" at bounding box center [393, 128] width 174 height 15
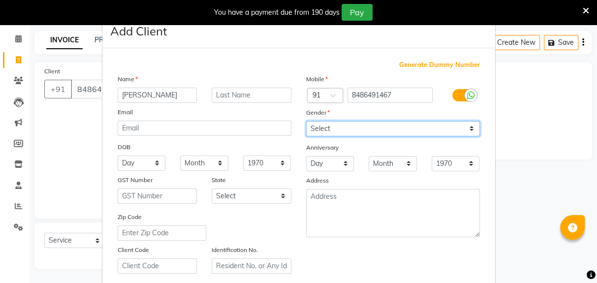
select select "female"
click at [306, 121] on select "Select Male Female Other Prefer Not To Say" at bounding box center [393, 128] width 174 height 15
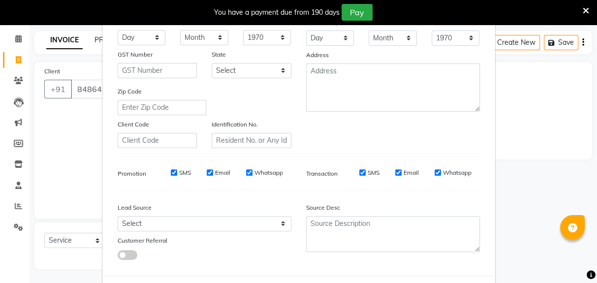
scroll to position [0, 0]
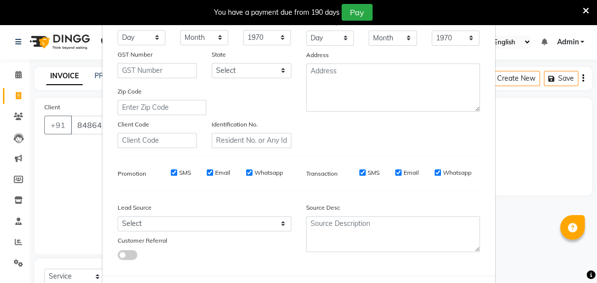
select select
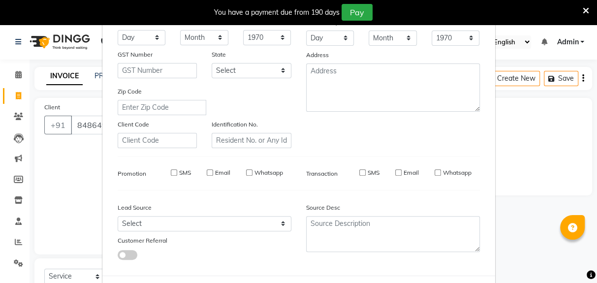
select select
checkbox input "false"
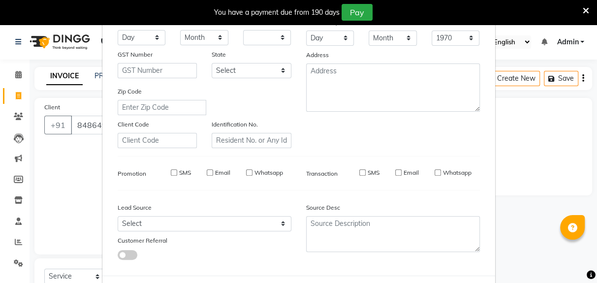
checkbox input "false"
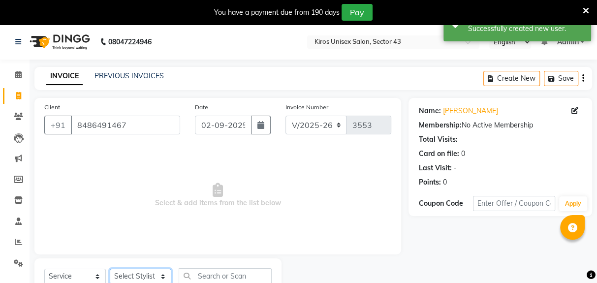
click at [147, 279] on select "Select Stylist Deepak Gunjan Habil Imran Jeet Lalit Lamu Mansi Raj Rashmi Rony …" at bounding box center [141, 276] width 62 height 15
select select "90704"
click at [110, 269] on select "Select Stylist Deepak Gunjan Habil Imran Jeet Lalit Lamu Mansi Raj Rashmi Rony …" at bounding box center [141, 276] width 62 height 15
click at [213, 276] on input "text" at bounding box center [225, 275] width 93 height 15
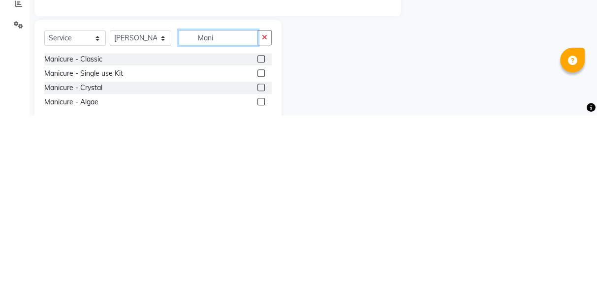
scroll to position [78, 0]
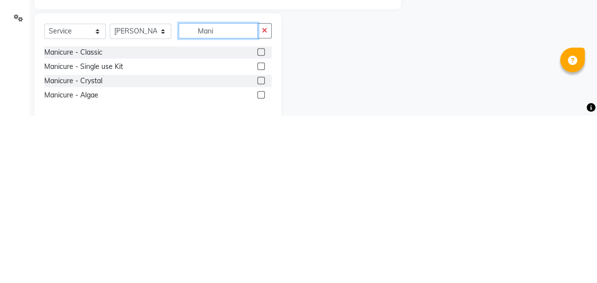
type input "Mani"
click at [260, 251] on label at bounding box center [260, 247] width 7 height 7
click at [260, 251] on input "checkbox" at bounding box center [260, 248] width 6 height 6
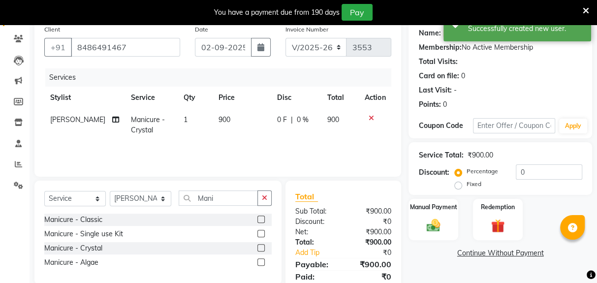
checkbox input "false"
click at [230, 126] on td "900" at bounding box center [242, 125] width 59 height 32
select select "90704"
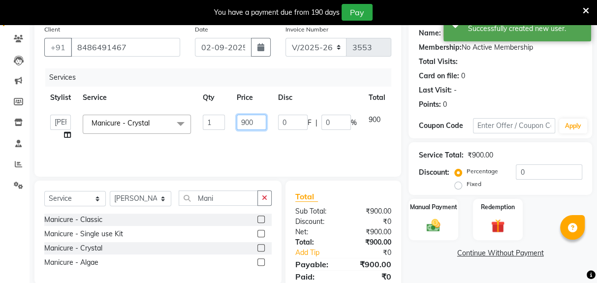
click at [258, 124] on input "900" at bounding box center [252, 122] width 30 height 15
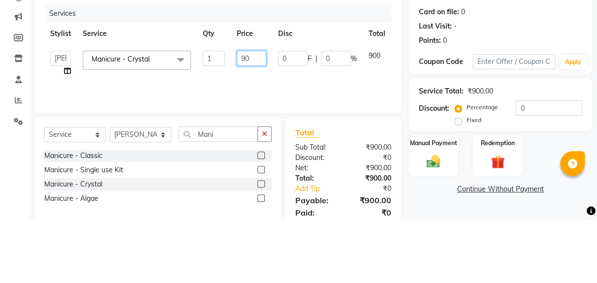
type input "9"
type input "1000"
click at [302, 159] on div "Services Stylist Service Qty Price Disc Total Action Deepak Gunjan Habil Imran …" at bounding box center [217, 117] width 347 height 98
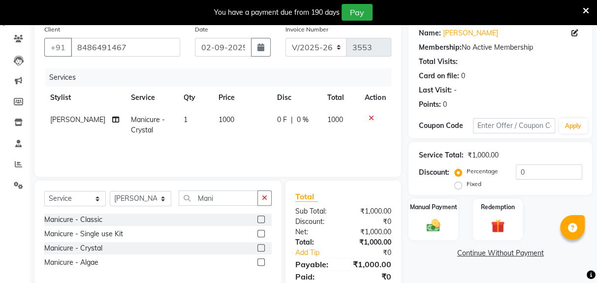
click at [261, 204] on button "button" at bounding box center [264, 198] width 14 height 15
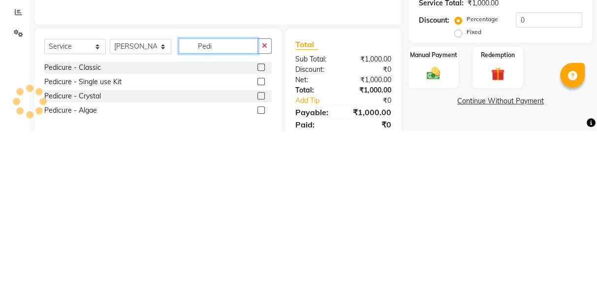
type input "Pedi"
click at [260, 248] on label at bounding box center [260, 247] width 7 height 7
click at [260, 248] on input "checkbox" at bounding box center [260, 248] width 6 height 6
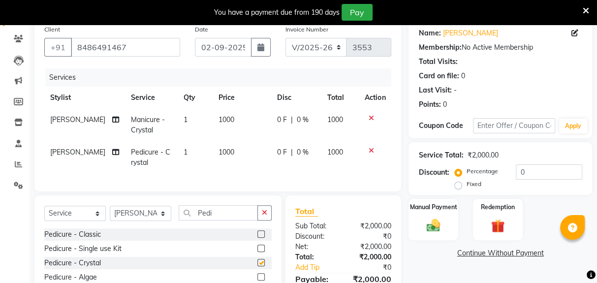
checkbox input "false"
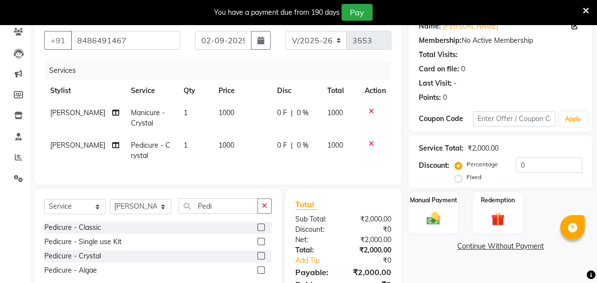
click at [491, 218] on img at bounding box center [498, 219] width 22 height 17
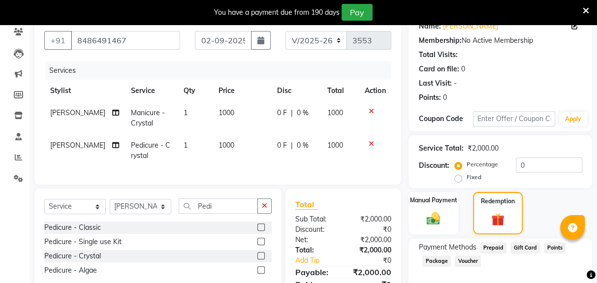
click at [426, 216] on img at bounding box center [433, 219] width 22 height 16
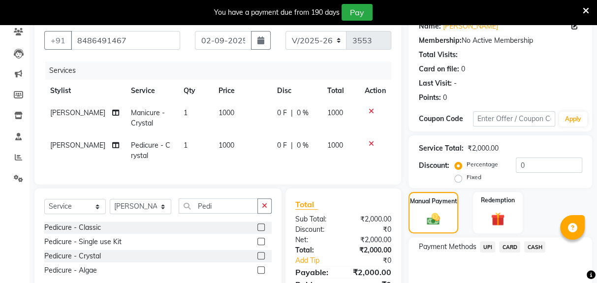
click at [484, 246] on span "UPI" at bounding box center [487, 246] width 15 height 11
click at [513, 283] on div "Name: Bhawna Membership: No Active Membership Total Visits: Card on file: 0 Las…" at bounding box center [504, 172] width 191 height 318
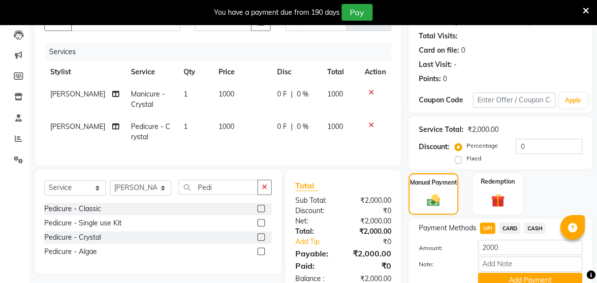
click at [518, 277] on button "Add Payment" at bounding box center [530, 280] width 104 height 15
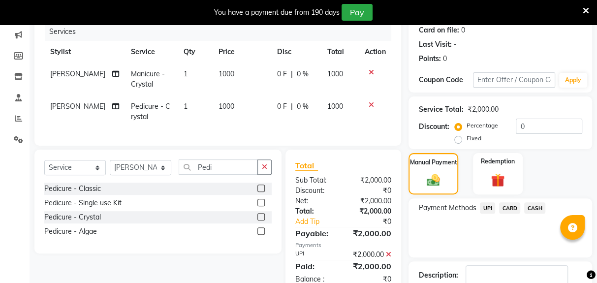
scroll to position [145, 0]
